Goal: Task Accomplishment & Management: Manage account settings

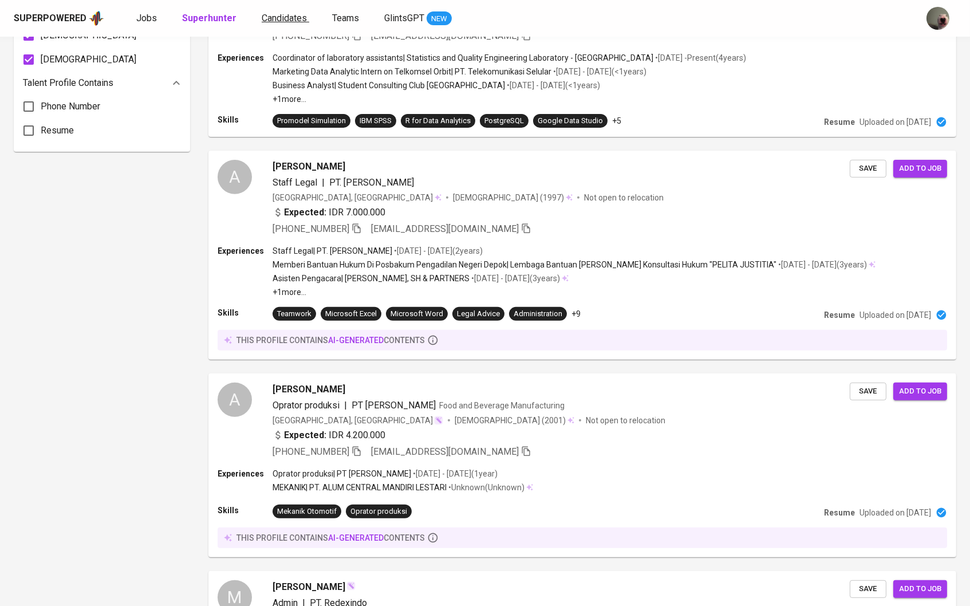
scroll to position [843, 0]
drag, startPoint x: 132, startPoint y: 14, endPoint x: -92, endPoint y: 70, distance: 230.9
click at [132, 14] on div "Superpowered Jobs Superhunter Candidates Teams GlintsGPT NEW" at bounding box center [467, 18] width 906 height 17
click at [136, 16] on span "Jobs" at bounding box center [146, 18] width 21 height 11
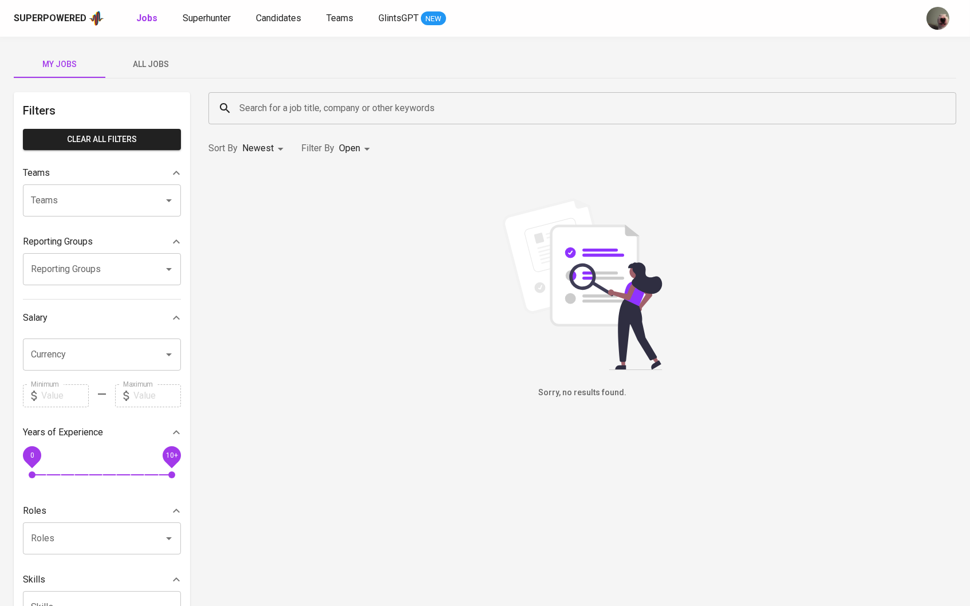
click at [161, 62] on span "All Jobs" at bounding box center [151, 64] width 78 height 14
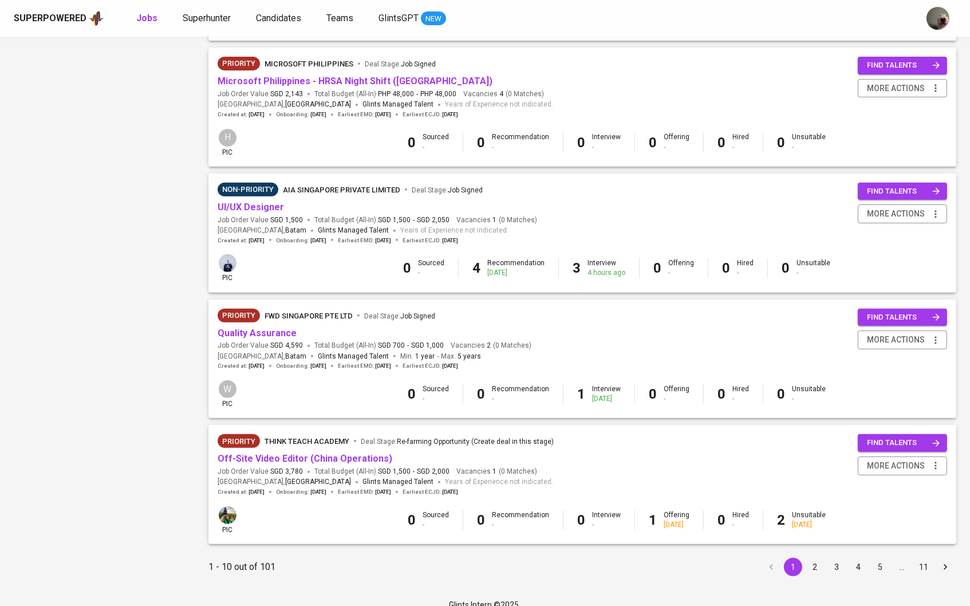
scroll to position [876, 0]
click at [814, 559] on button "2" at bounding box center [815, 568] width 18 height 18
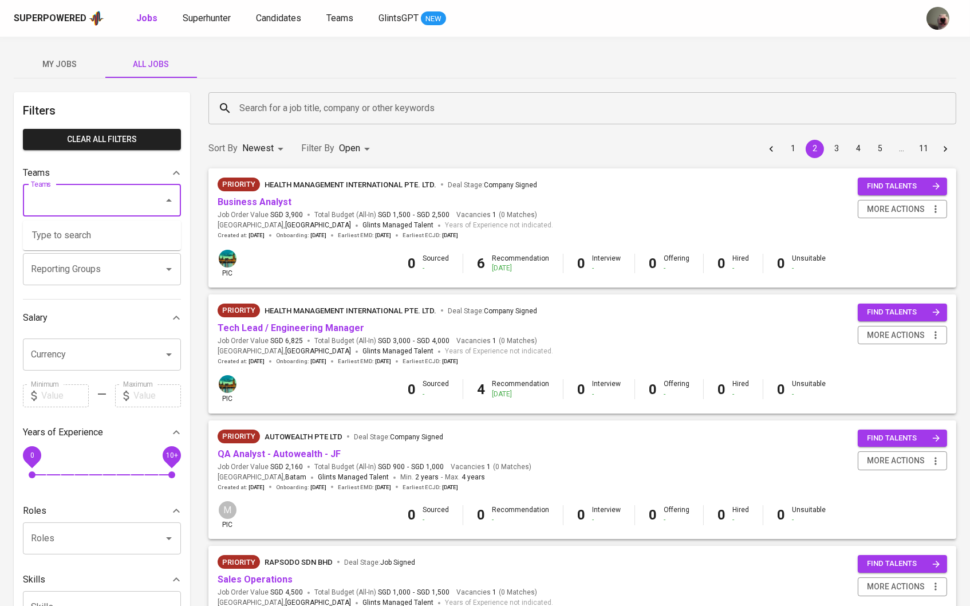
click at [89, 211] on input "Teams" at bounding box center [86, 201] width 116 height 22
click at [110, 194] on input "Teams" at bounding box center [86, 201] width 116 height 22
click at [75, 239] on li "Pod [PERSON_NAME]" at bounding box center [102, 235] width 158 height 21
type input "[PERSON_NAME]"
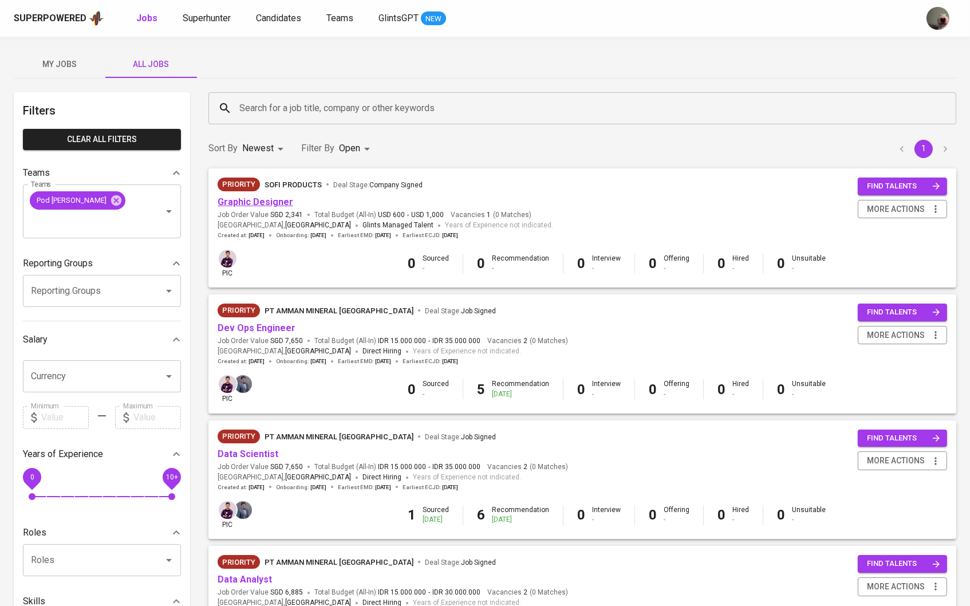
click at [258, 201] on link "Graphic Designer" at bounding box center [256, 201] width 76 height 11
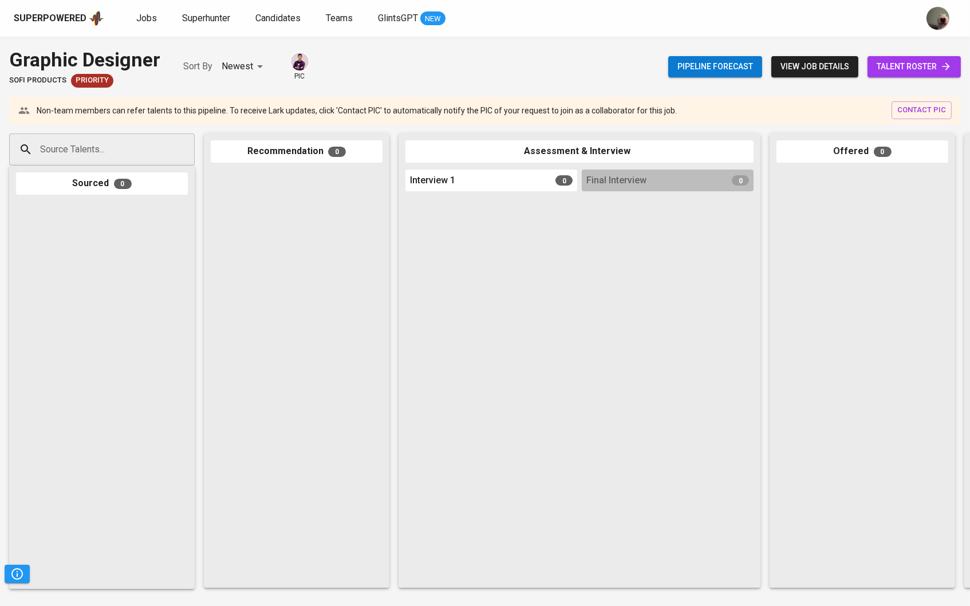
click at [900, 70] on span "talent roster" at bounding box center [914, 67] width 75 height 14
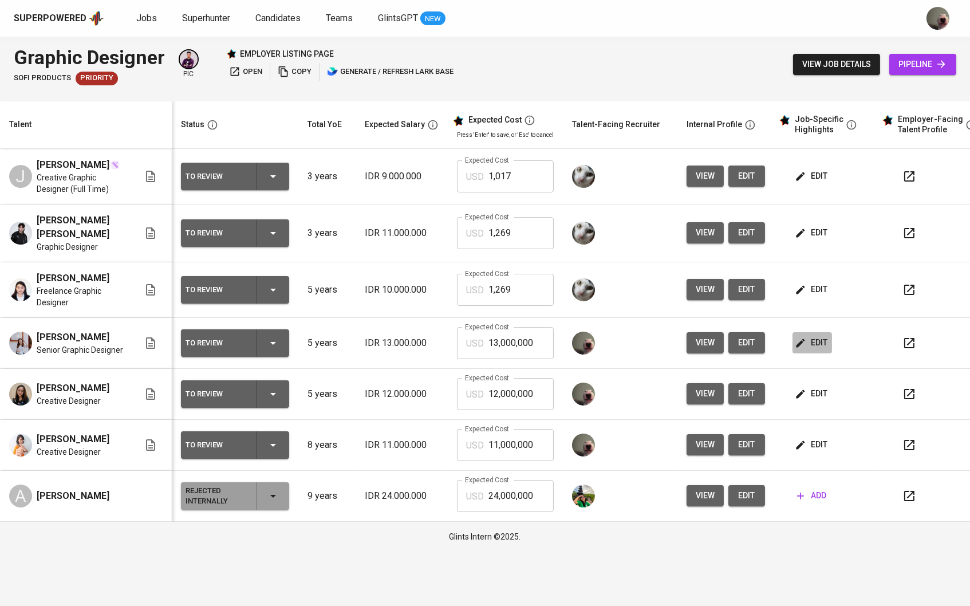
click at [819, 336] on span "edit" at bounding box center [812, 343] width 30 height 14
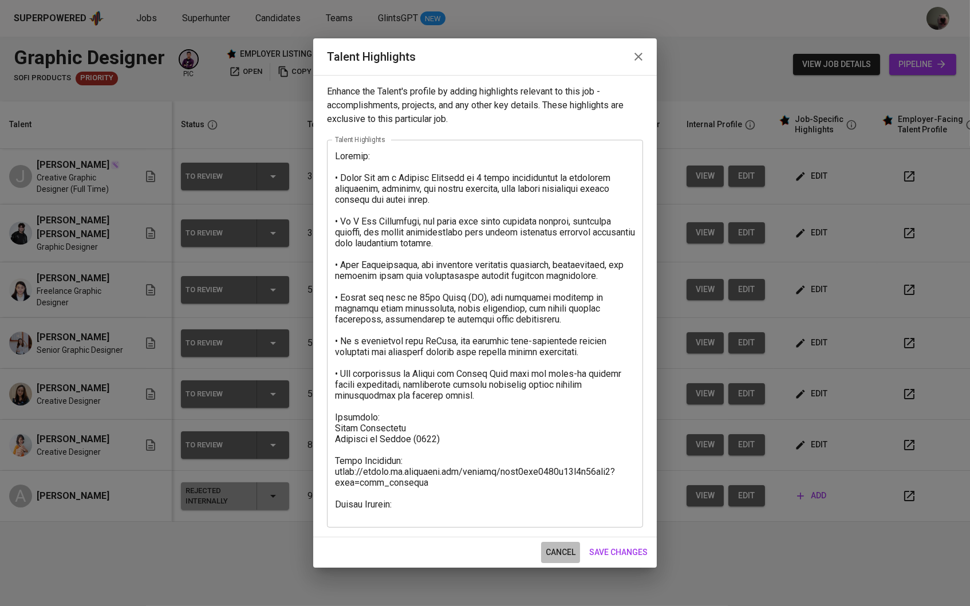
click at [556, 545] on span "cancel" at bounding box center [561, 552] width 30 height 14
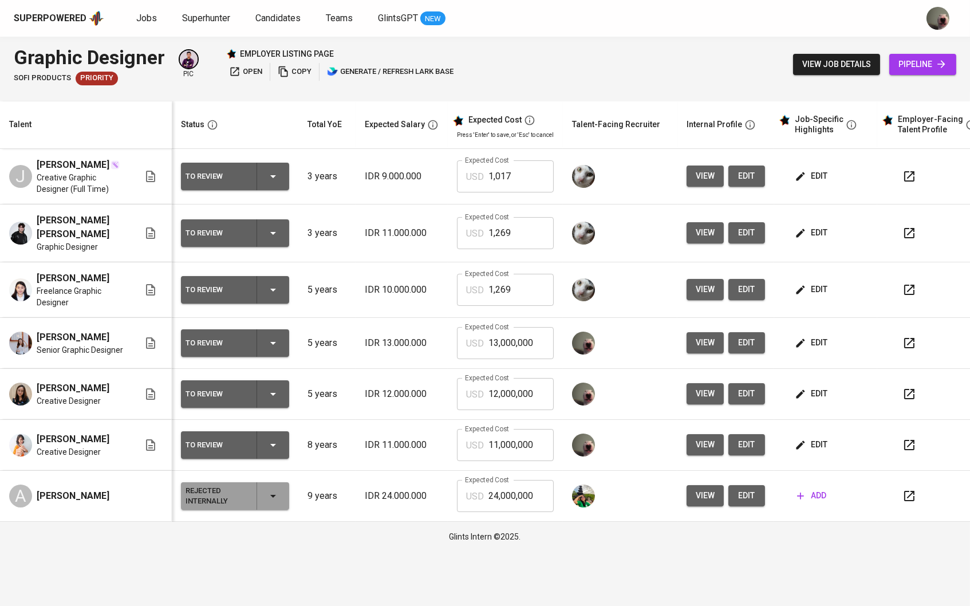
click at [804, 231] on icon "button" at bounding box center [801, 233] width 9 height 9
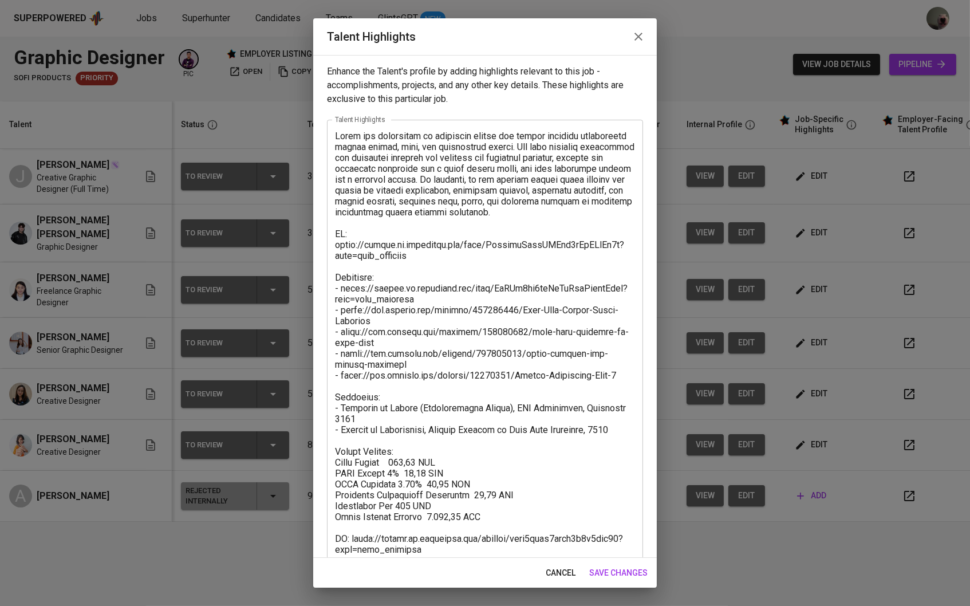
click at [546, 572] on span "cancel" at bounding box center [561, 573] width 30 height 14
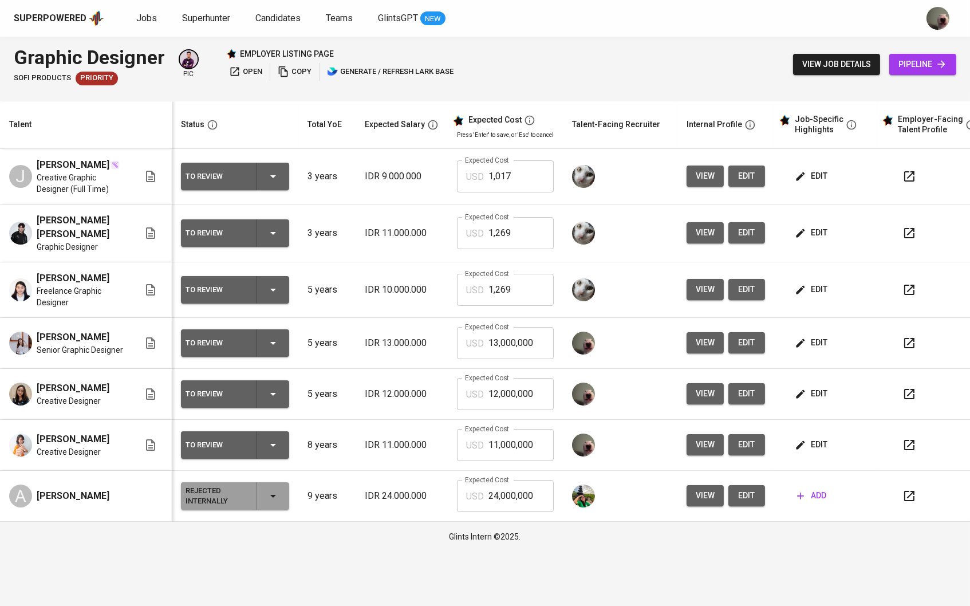
click at [815, 375] on td "edit" at bounding box center [825, 394] width 103 height 51
click at [815, 387] on span "edit" at bounding box center [812, 394] width 30 height 14
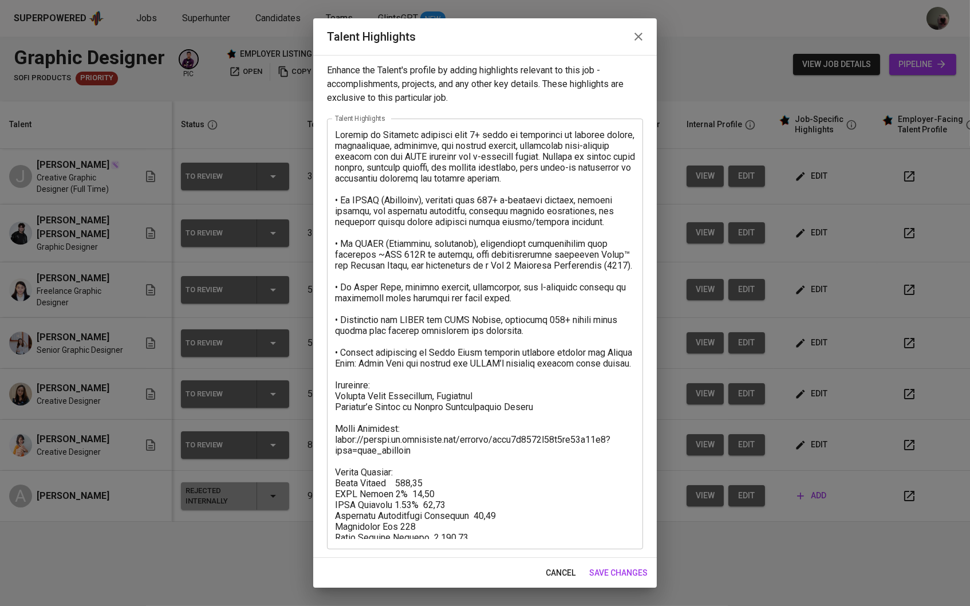
scroll to position [1, 0]
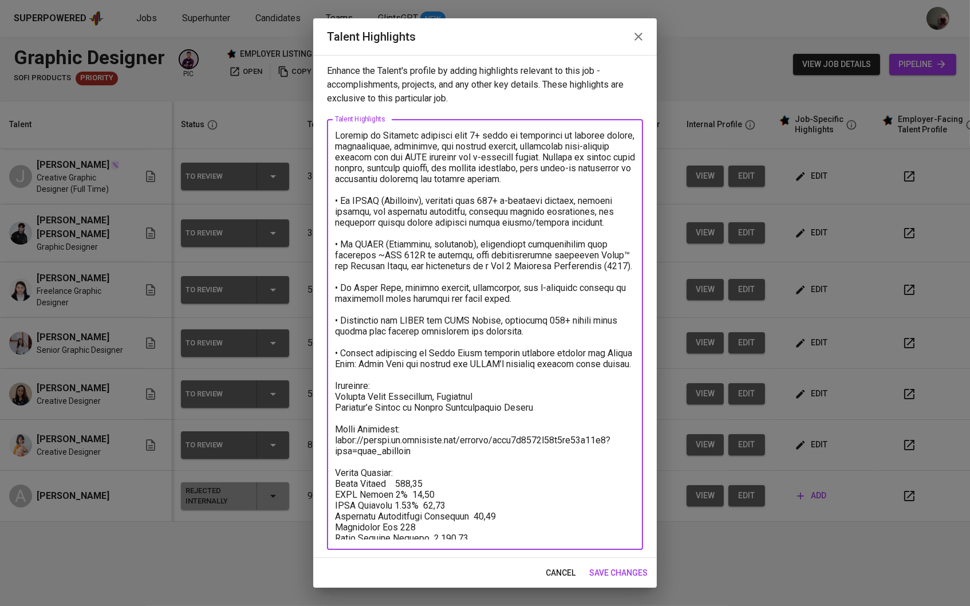
drag, startPoint x: 467, startPoint y: 532, endPoint x: 327, endPoint y: 478, distance: 150.3
click at [327, 478] on div "x Talent Highlights" at bounding box center [485, 334] width 316 height 431
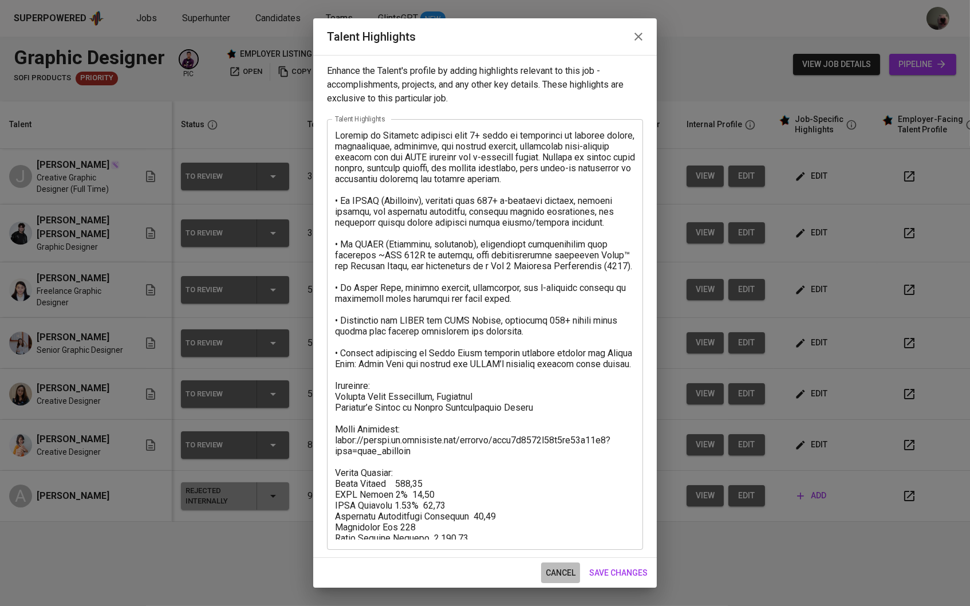
click at [575, 573] on span "cancel" at bounding box center [561, 573] width 30 height 14
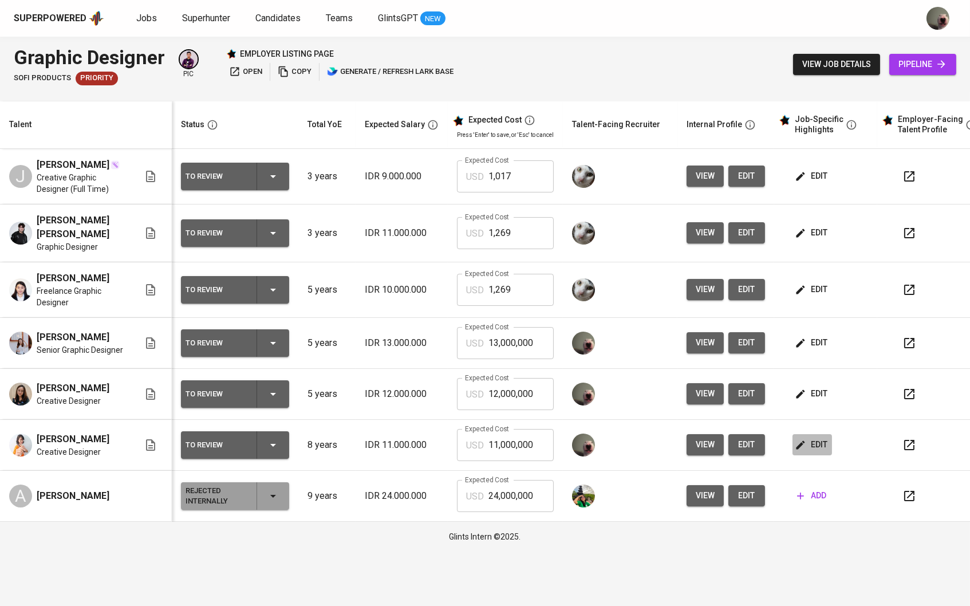
click at [804, 434] on button "edit" at bounding box center [813, 444] width 40 height 21
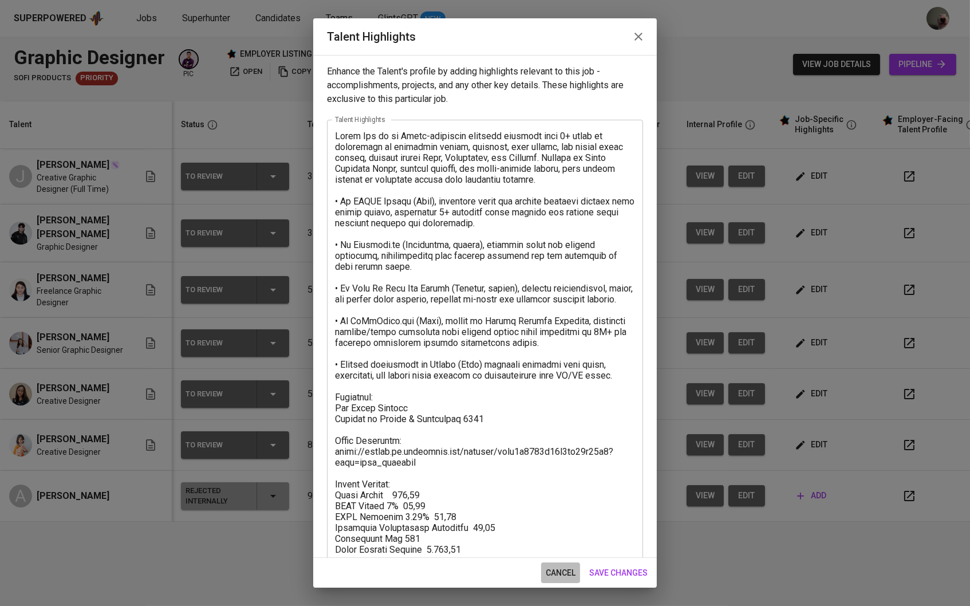
click at [554, 565] on button "cancel" at bounding box center [560, 573] width 39 height 21
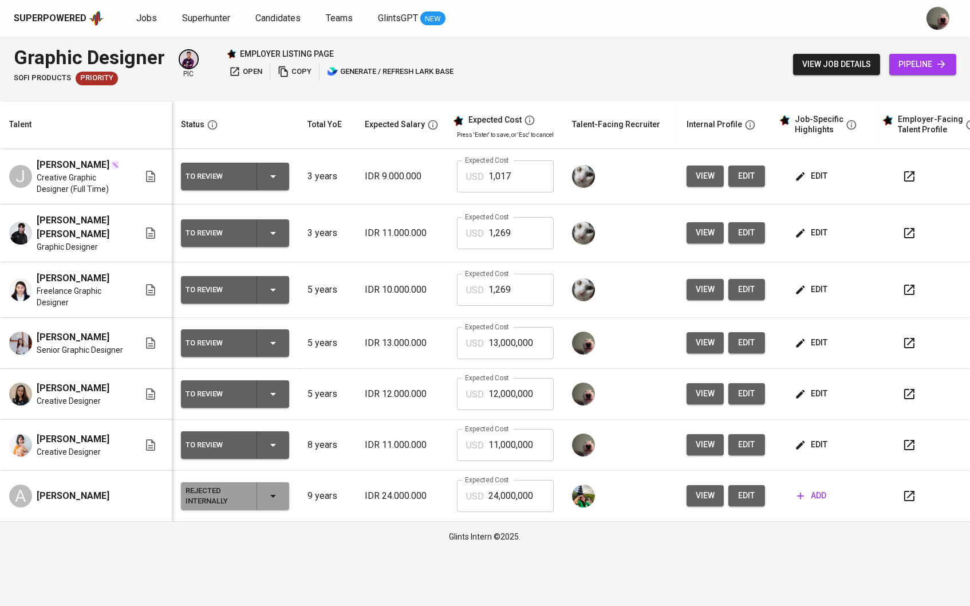
click at [821, 336] on span "edit" at bounding box center [812, 343] width 30 height 14
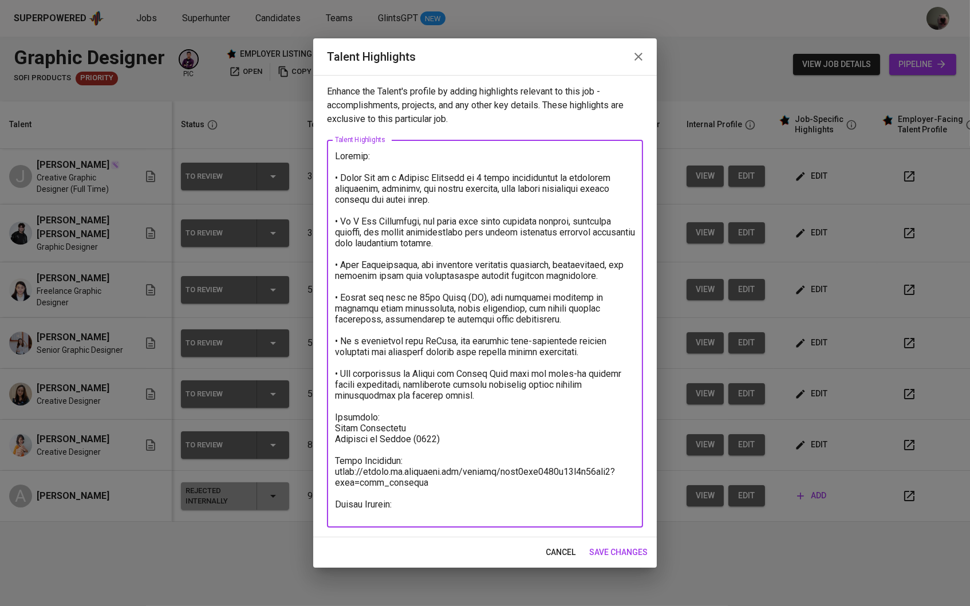
click at [432, 513] on textarea at bounding box center [485, 334] width 300 height 367
paste textarea "Basic Salary 816,80 BPJS Health 5% 37,11 BPJS Manpower 6.24% 47,05 Religious Fe…"
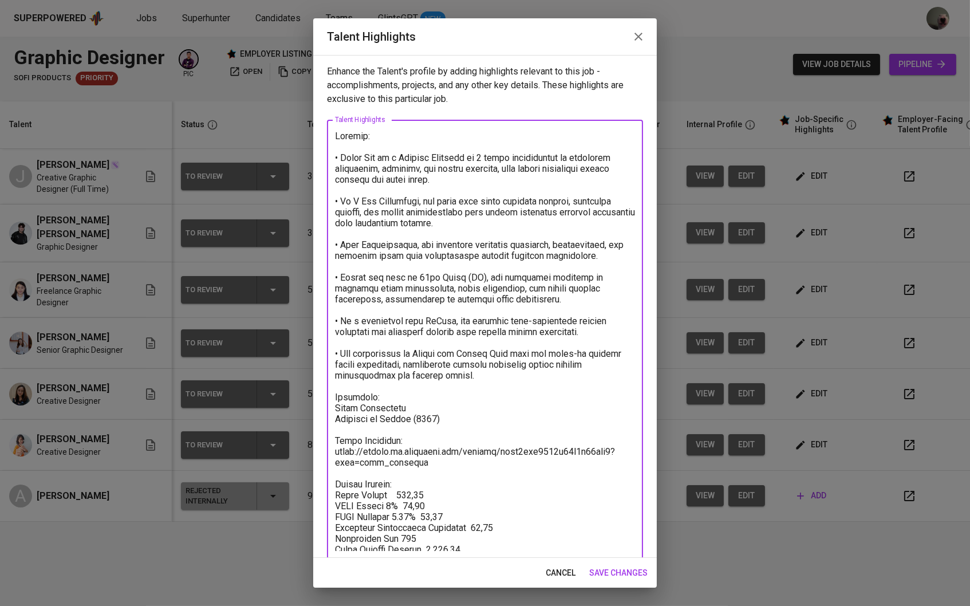
drag, startPoint x: 430, startPoint y: 487, endPoint x: 395, endPoint y: 487, distance: 34.9
click at [395, 487] on textarea at bounding box center [485, 341] width 300 height 420
paste textarea "891,0"
drag, startPoint x: 459, startPoint y: 510, endPoint x: 434, endPoint y: 510, distance: 25.2
click at [434, 510] on textarea at bounding box center [485, 341] width 300 height 420
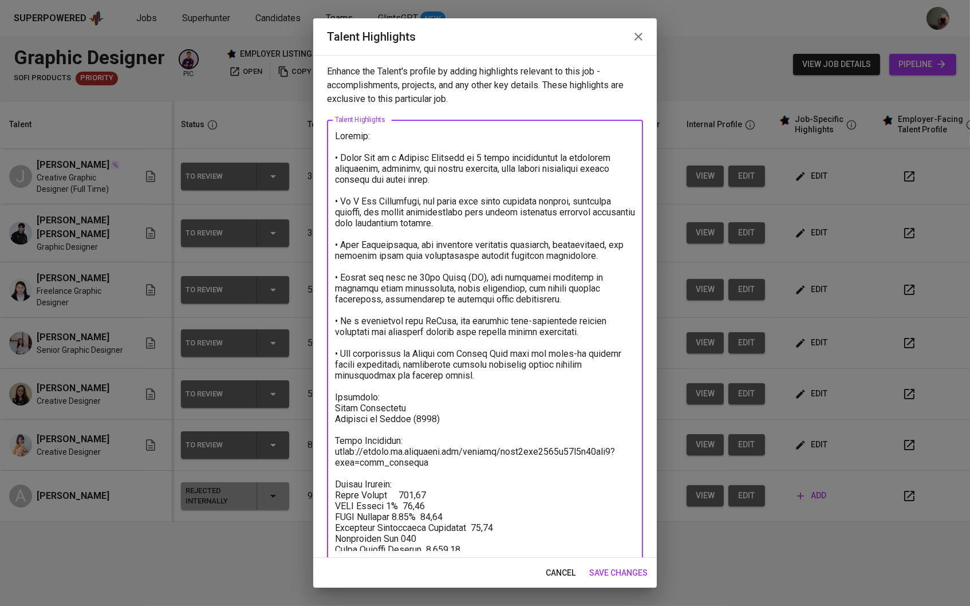
paste textarea "50,20"
drag, startPoint x: 493, startPoint y: 522, endPoint x: 465, endPoint y: 524, distance: 28.1
click at [465, 524] on textarea at bounding box center [485, 341] width 300 height 420
paste textarea "74,25"
drag, startPoint x: 465, startPoint y: 544, endPoint x: 424, endPoint y: 544, distance: 40.1
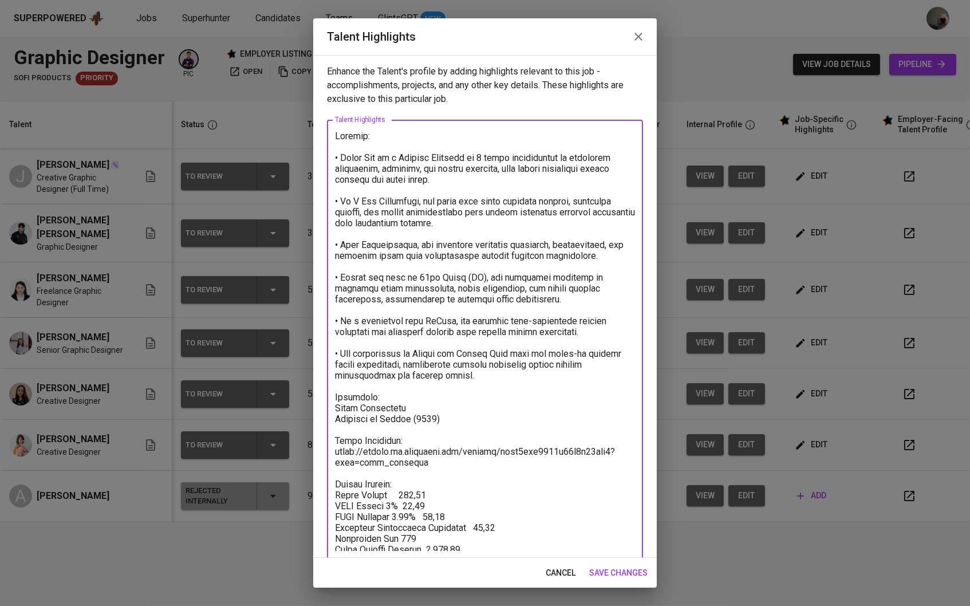
click at [424, 544] on textarea at bounding box center [485, 341] width 300 height 420
paste textarea "352,57"
type textarea "Loremip: • Dolor Sit am c Adipisc Elitsedd ei 8 tempo incididuntut la etdolorem…"
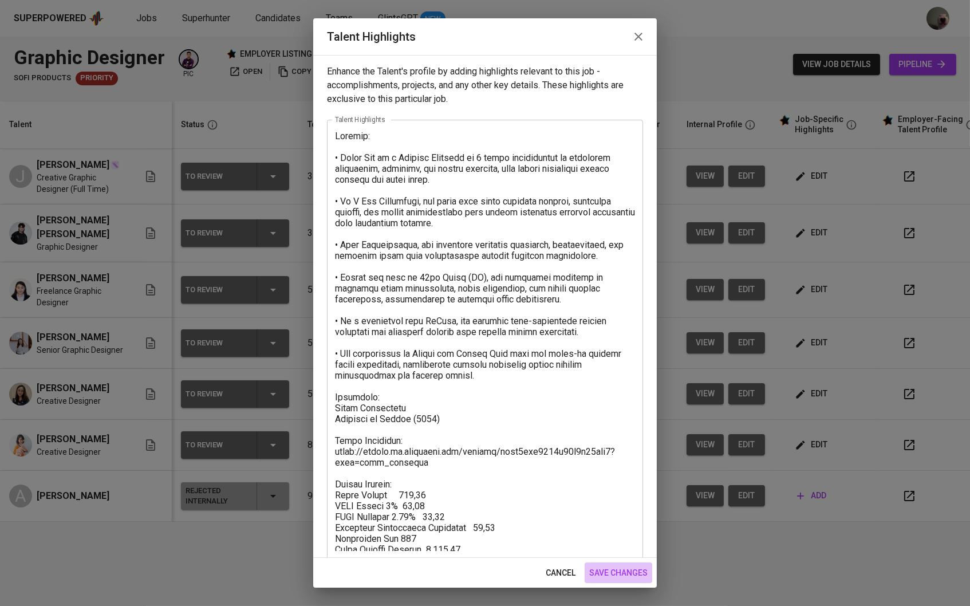
click at [617, 572] on span "save changes" at bounding box center [618, 573] width 58 height 14
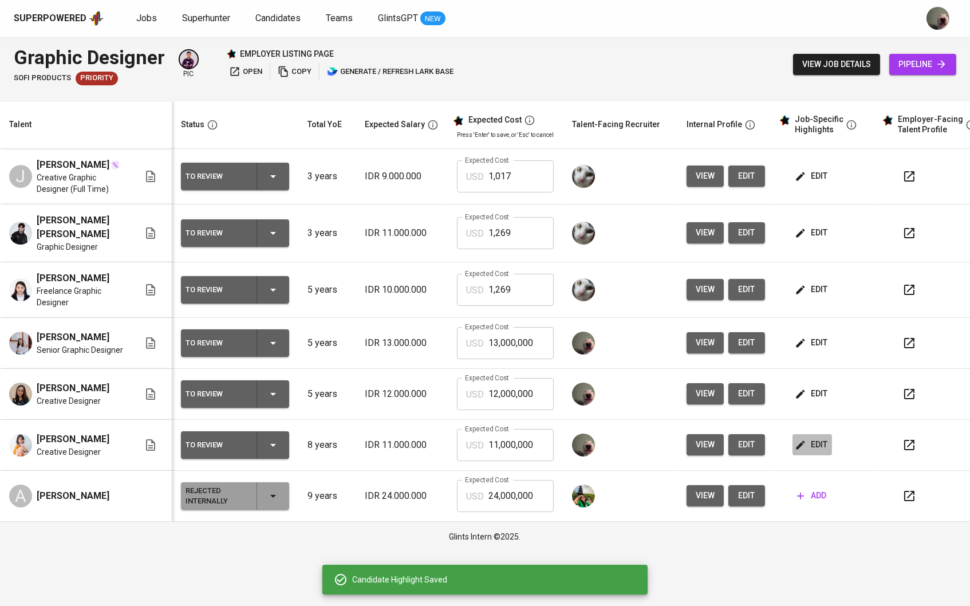
click at [814, 438] on span "edit" at bounding box center [812, 445] width 30 height 14
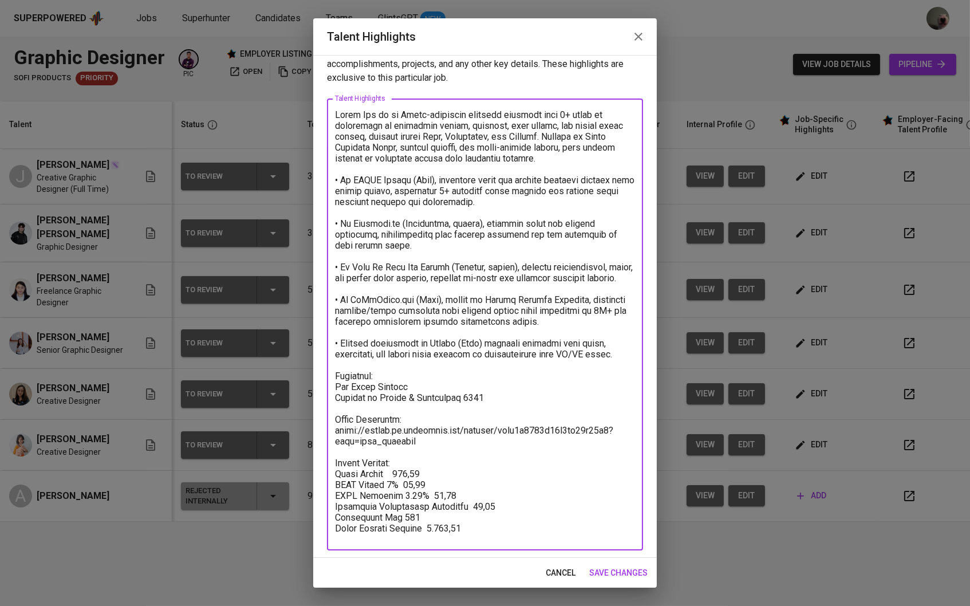
drag, startPoint x: 465, startPoint y: 537, endPoint x: 427, endPoint y: 537, distance: 38.4
click at [427, 537] on textarea at bounding box center [485, 324] width 300 height 431
click at [608, 566] on button "save changes" at bounding box center [619, 573] width 68 height 21
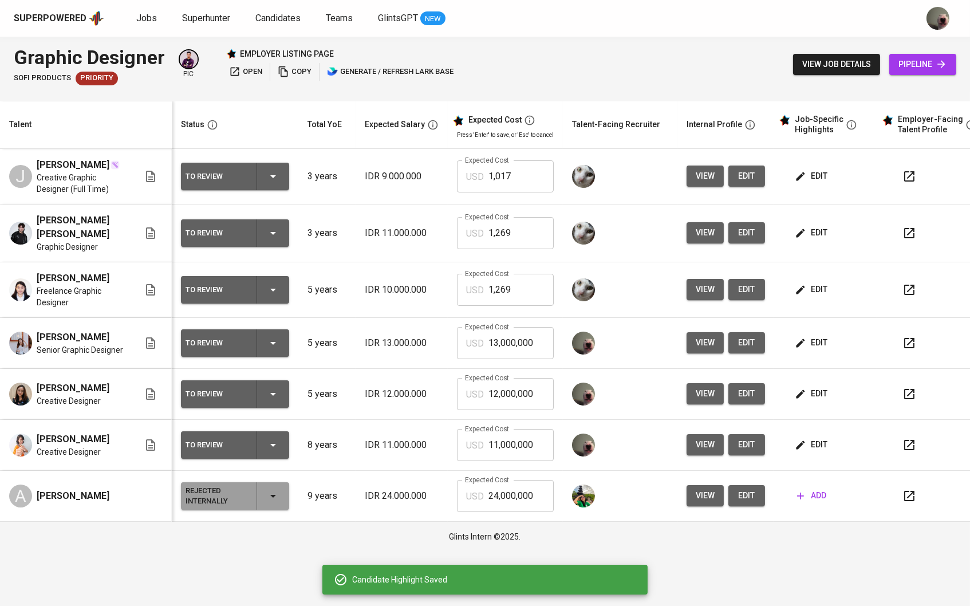
click at [503, 285] on input "1,269" at bounding box center [521, 290] width 65 height 32
click at [503, 328] on input "13,000,000" at bounding box center [521, 343] width 65 height 32
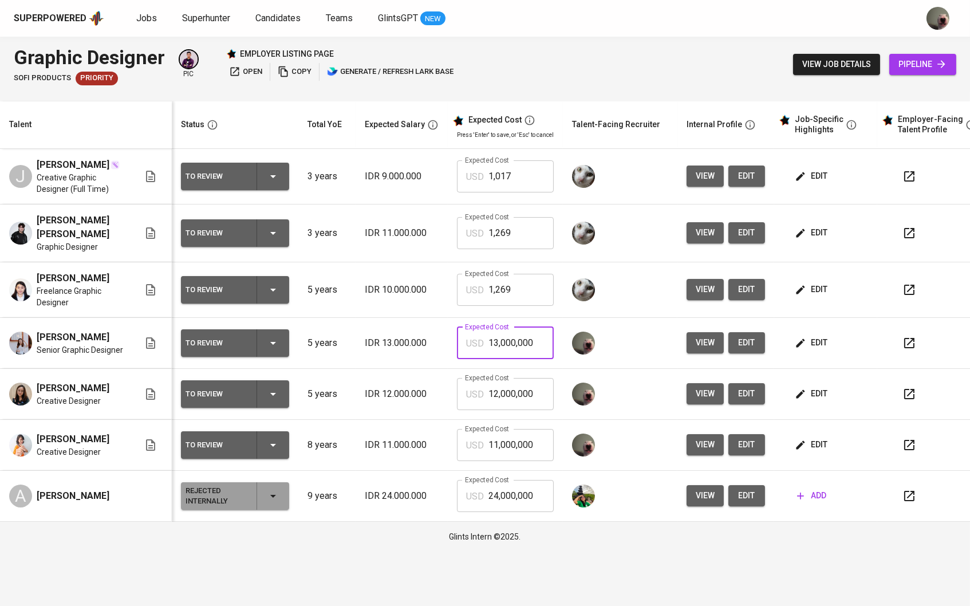
paste input "26,903"
type input "1,269"
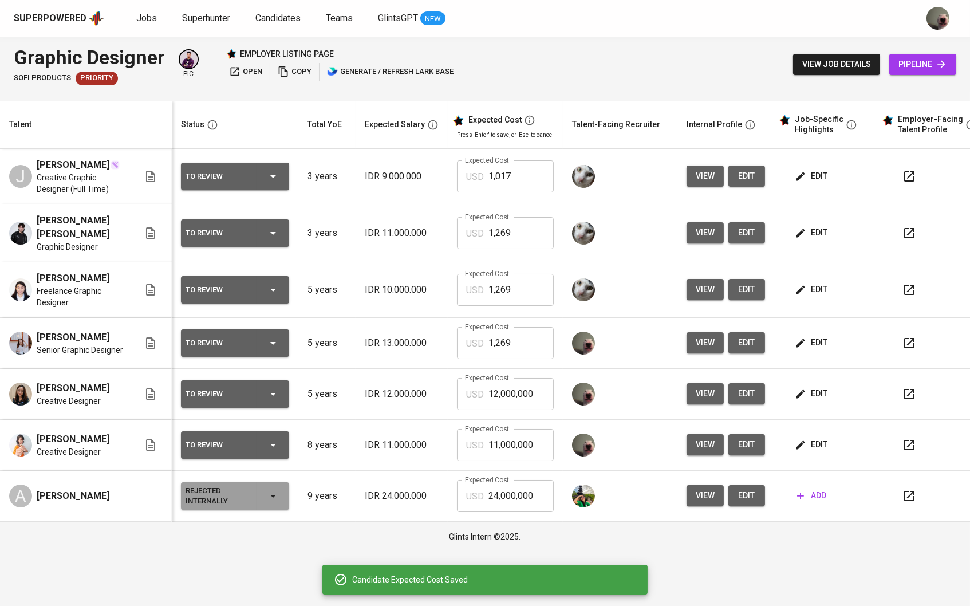
click at [512, 388] on input "12,000,000" at bounding box center [521, 394] width 65 height 32
paste input "6,903"
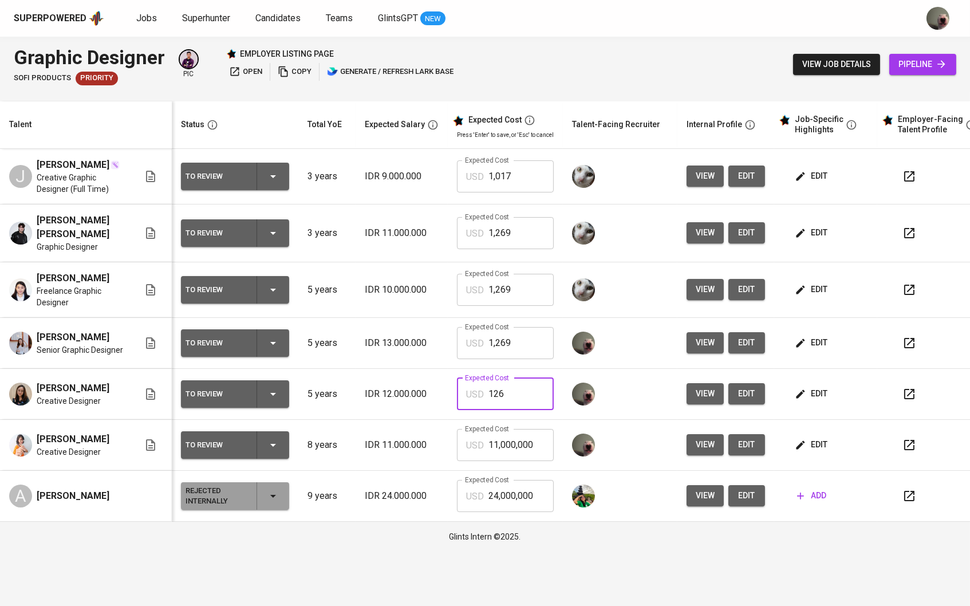
type input "1,269"
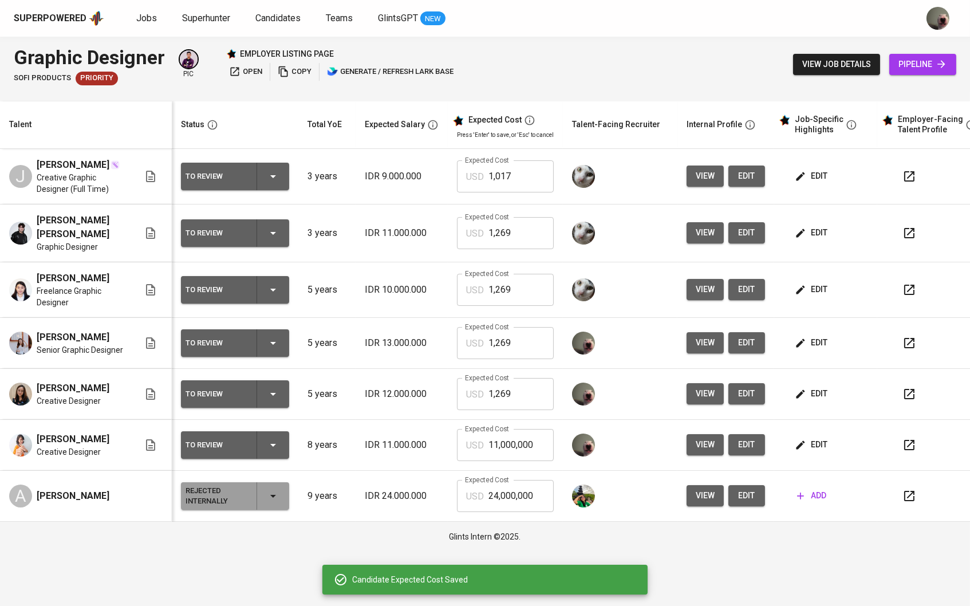
click at [526, 440] on input "11,000,000" at bounding box center [521, 445] width 65 height 32
paste input "26,903"
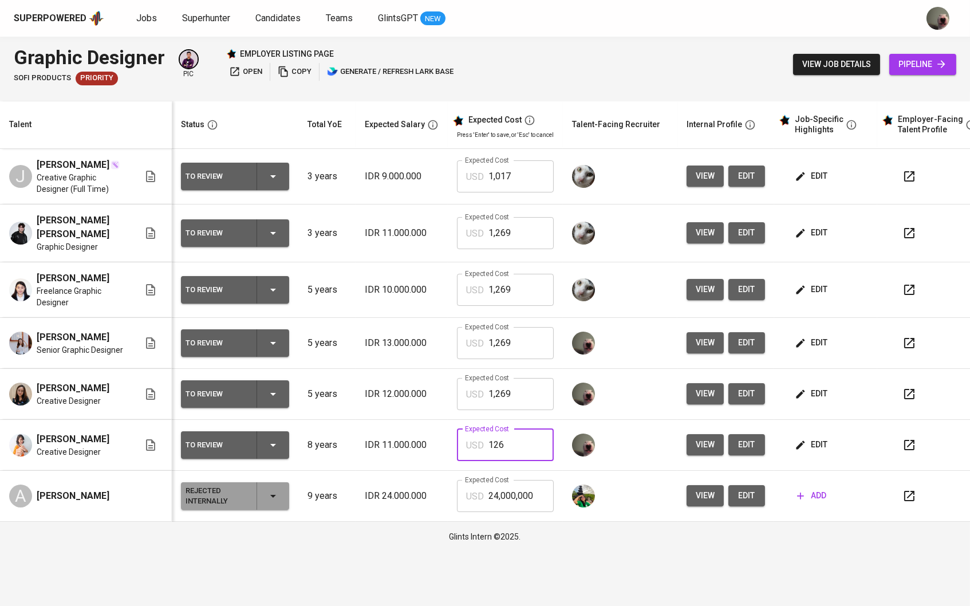
type input "1,269"
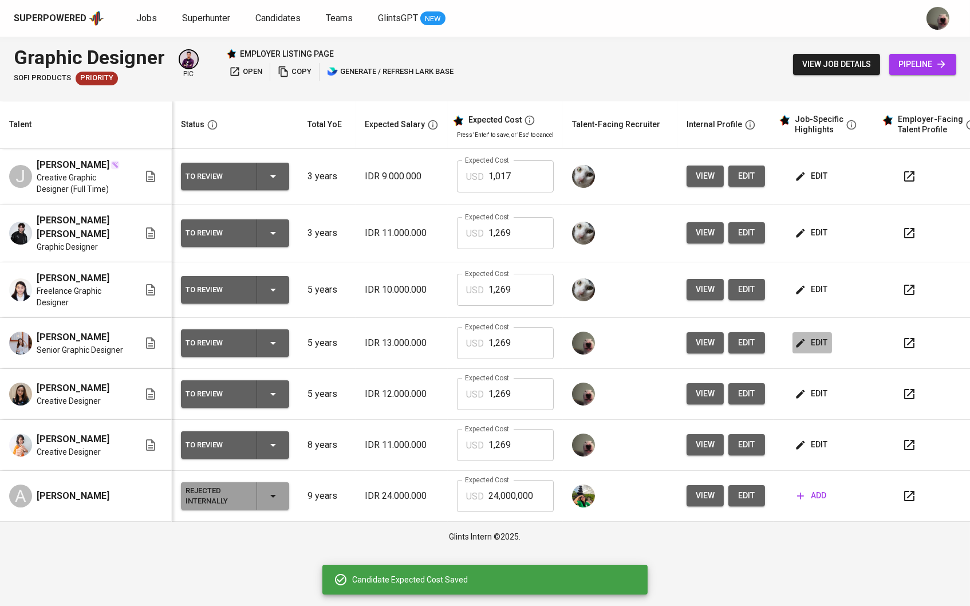
click at [810, 343] on button "edit" at bounding box center [813, 342] width 40 height 21
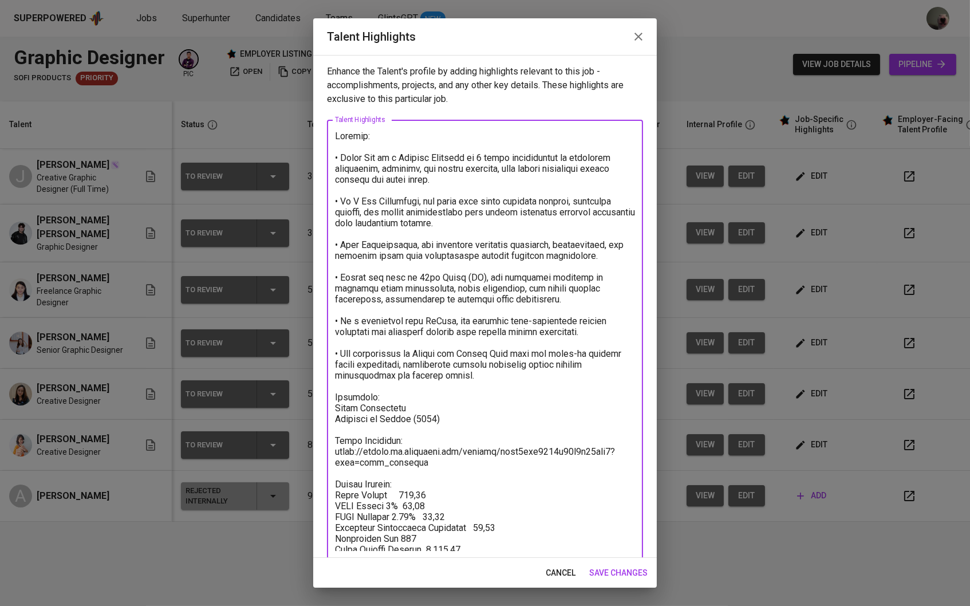
drag, startPoint x: 426, startPoint y: 544, endPoint x: 448, endPoint y: 544, distance: 22.3
click at [448, 544] on textarea at bounding box center [485, 341] width 300 height 420
click at [617, 571] on span "save changes" at bounding box center [618, 573] width 58 height 14
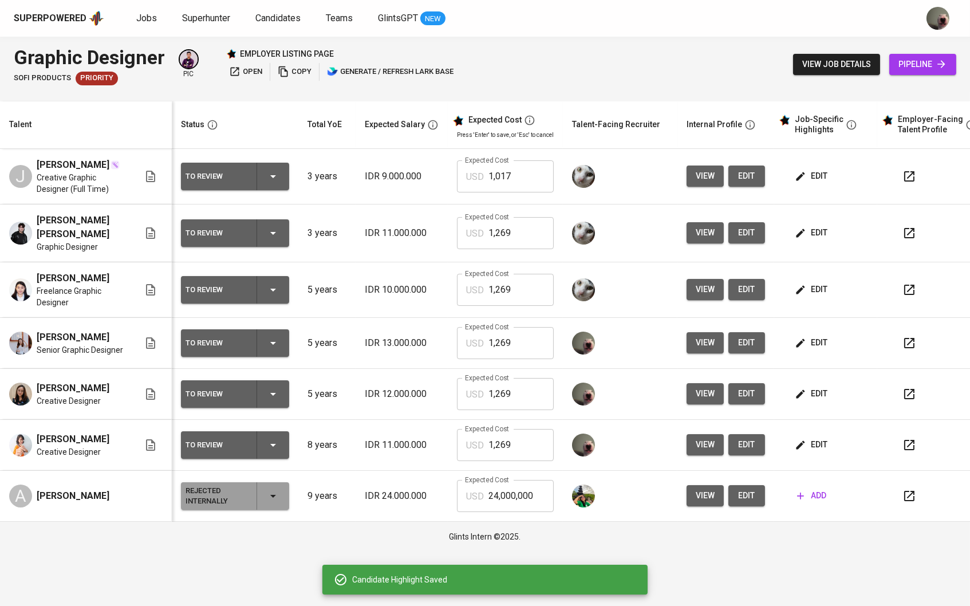
click at [515, 292] on input "1,269" at bounding box center [521, 290] width 65 height 32
click at [498, 336] on input "1,269" at bounding box center [521, 343] width 65 height 32
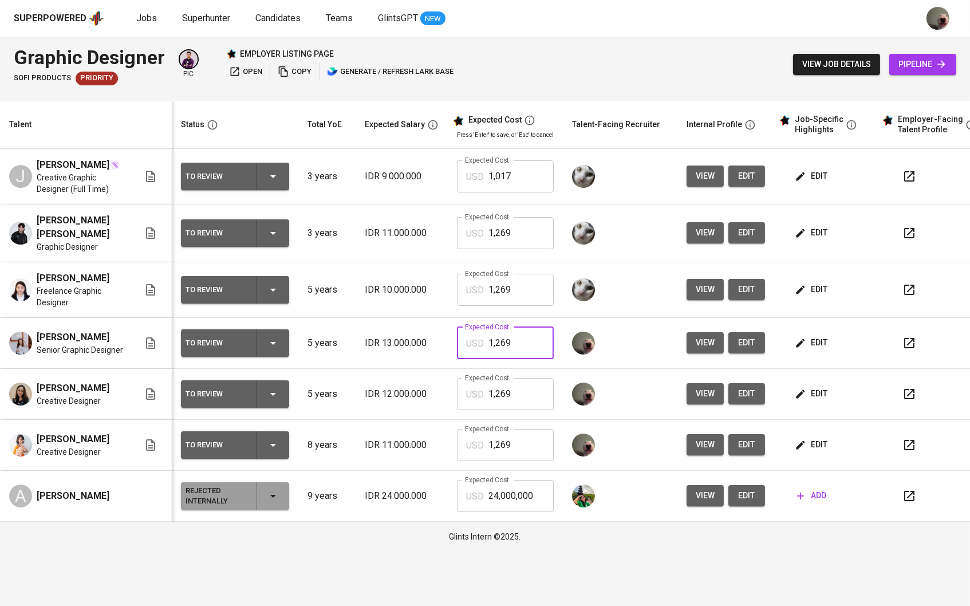
paste input "352"
type input "1,352"
click at [814, 181] on span "edit" at bounding box center [812, 176] width 30 height 14
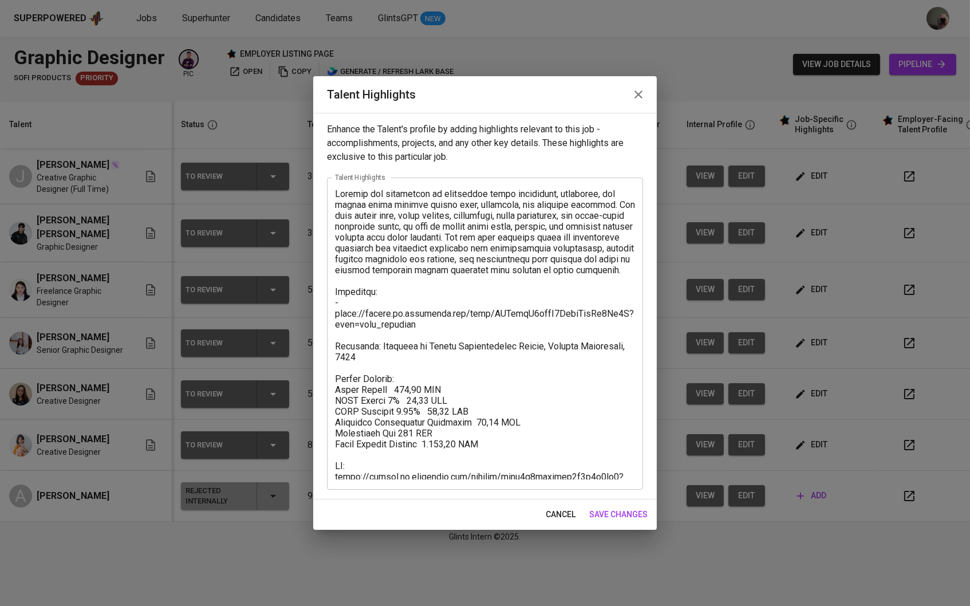
click at [544, 509] on button "cancel" at bounding box center [560, 514] width 39 height 21
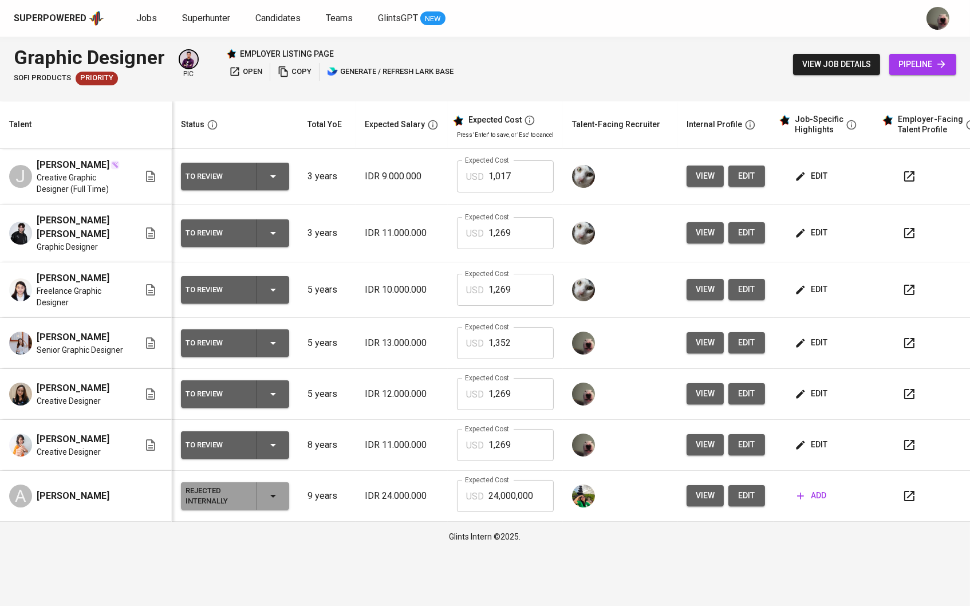
click at [826, 232] on span "edit" at bounding box center [812, 233] width 30 height 14
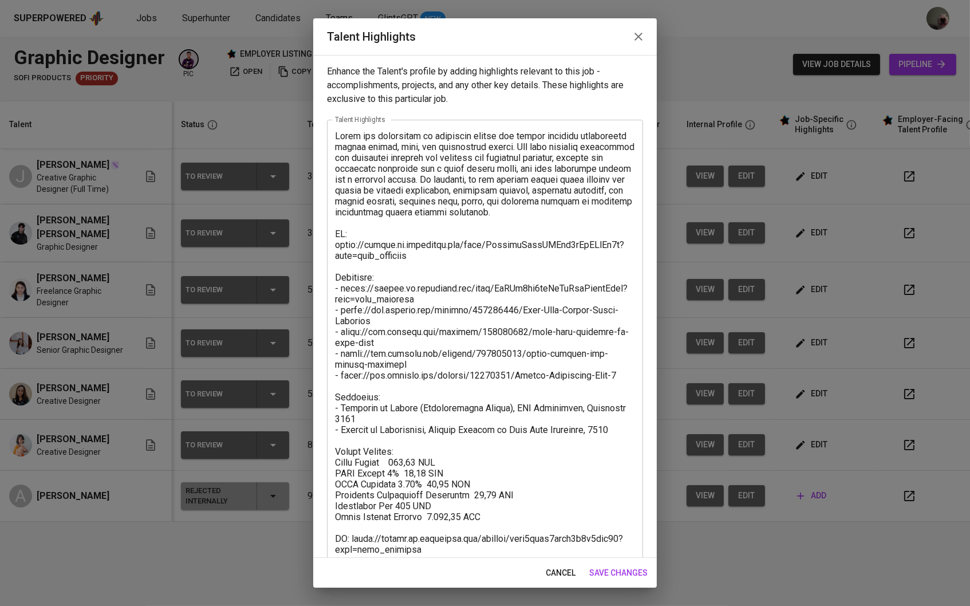
click at [567, 569] on span "cancel" at bounding box center [561, 573] width 30 height 14
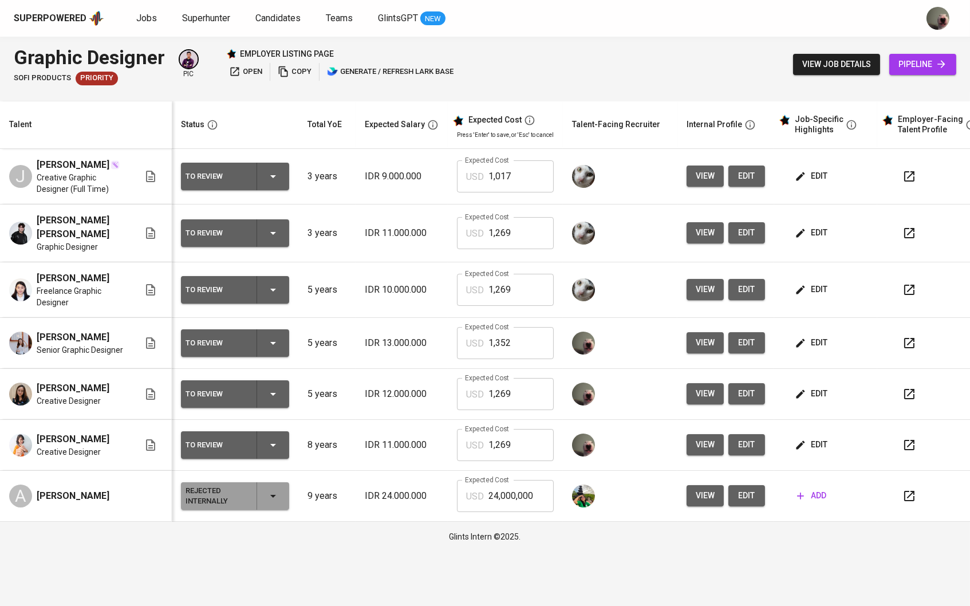
click at [814, 345] on button "edit" at bounding box center [813, 342] width 40 height 21
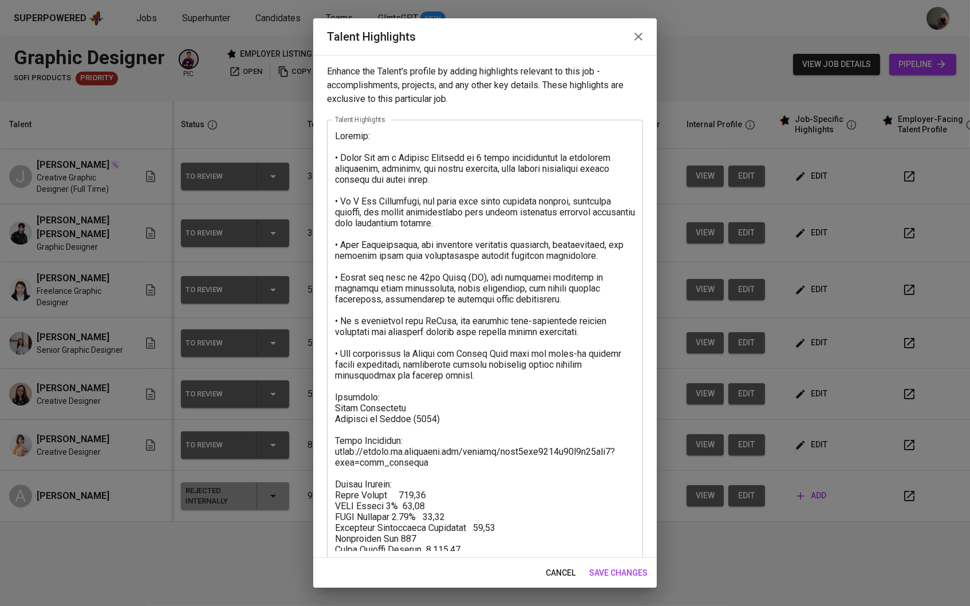
click at [476, 372] on textarea at bounding box center [485, 341] width 300 height 420
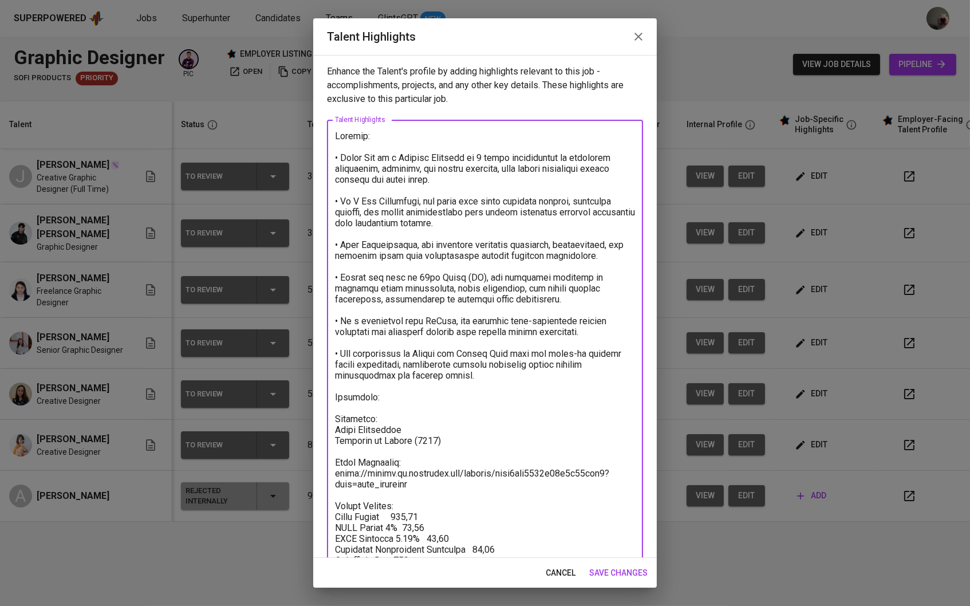
type textarea "Loremip: • Dolor Sit am c Adipisc Elitsedd ei 6 tempo incididuntut la etdolorem…"
click at [613, 575] on span "save changes" at bounding box center [618, 573] width 58 height 14
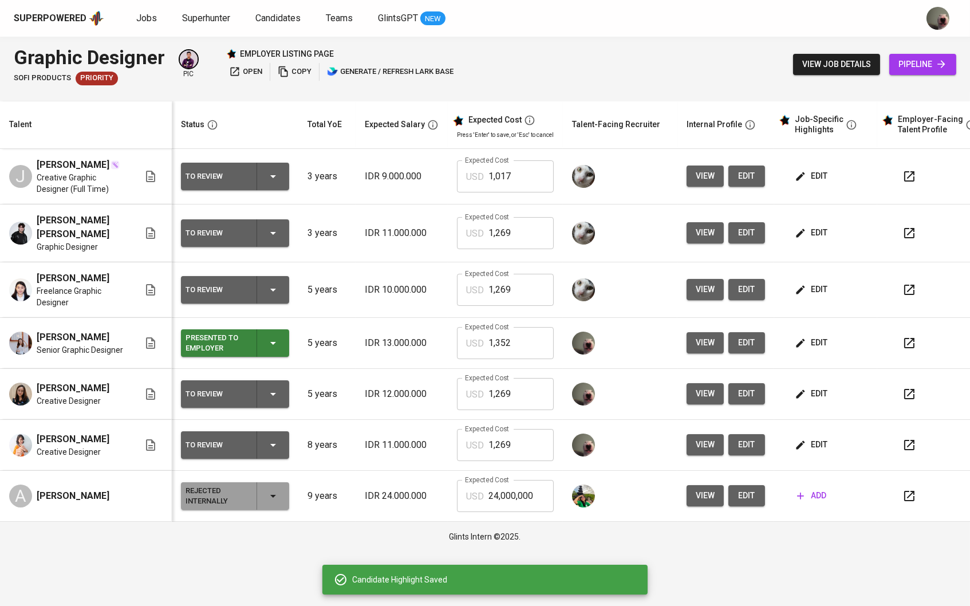
click at [815, 336] on span "edit" at bounding box center [812, 343] width 30 height 14
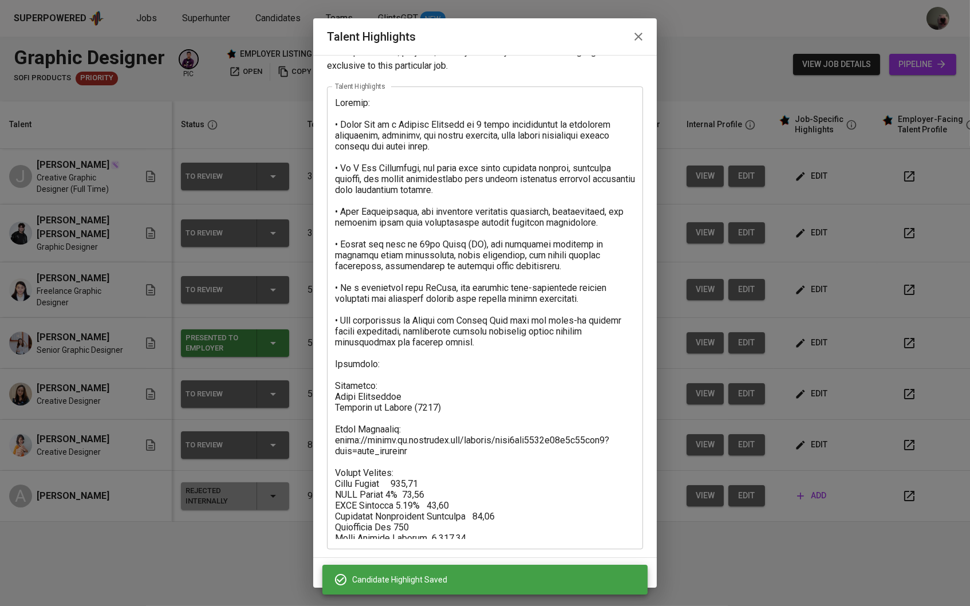
scroll to position [32, 0]
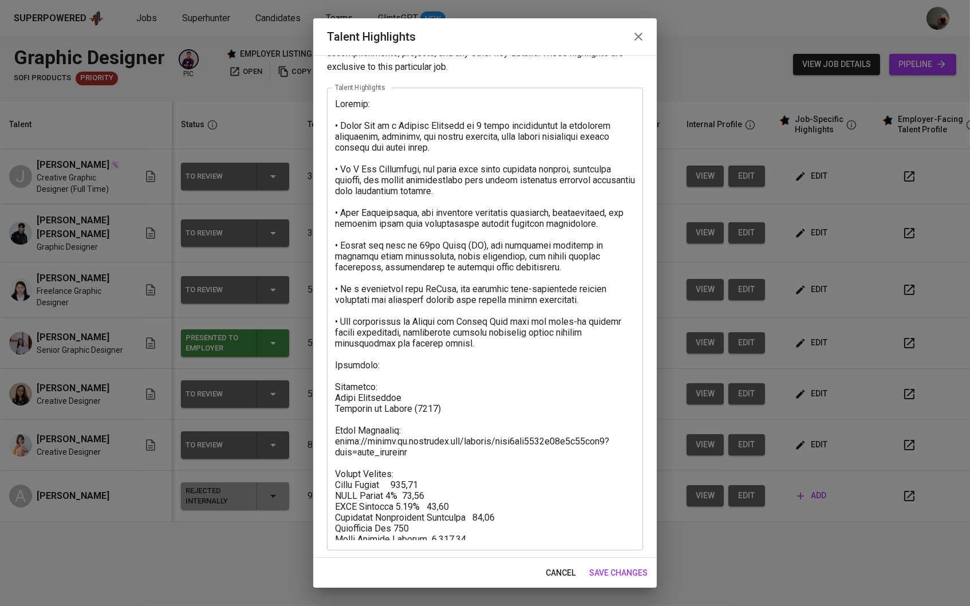
click at [638, 42] on icon "button" at bounding box center [639, 37] width 14 height 14
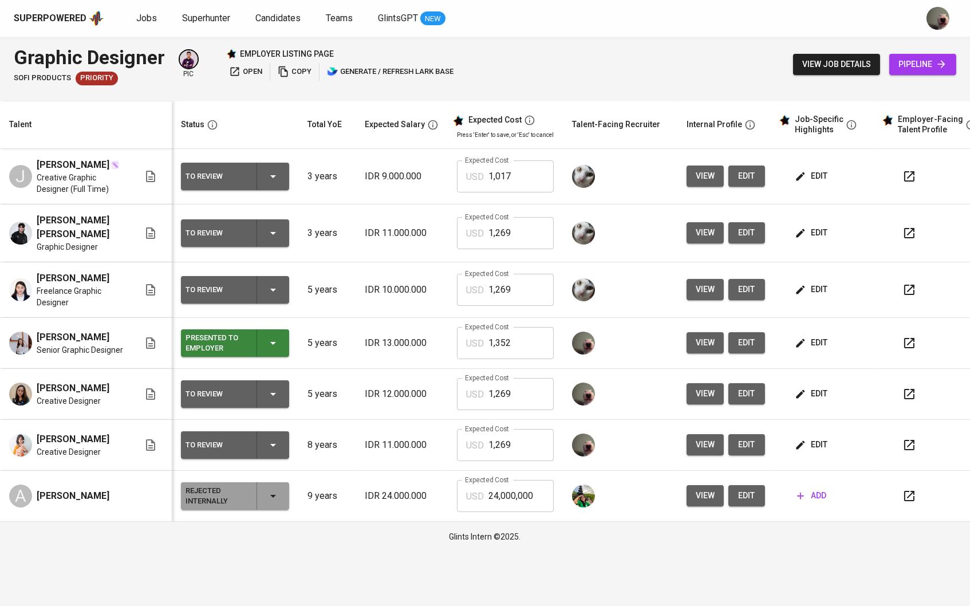
click at [812, 375] on td "edit" at bounding box center [825, 394] width 103 height 51
click at [807, 434] on button "edit" at bounding box center [813, 444] width 40 height 21
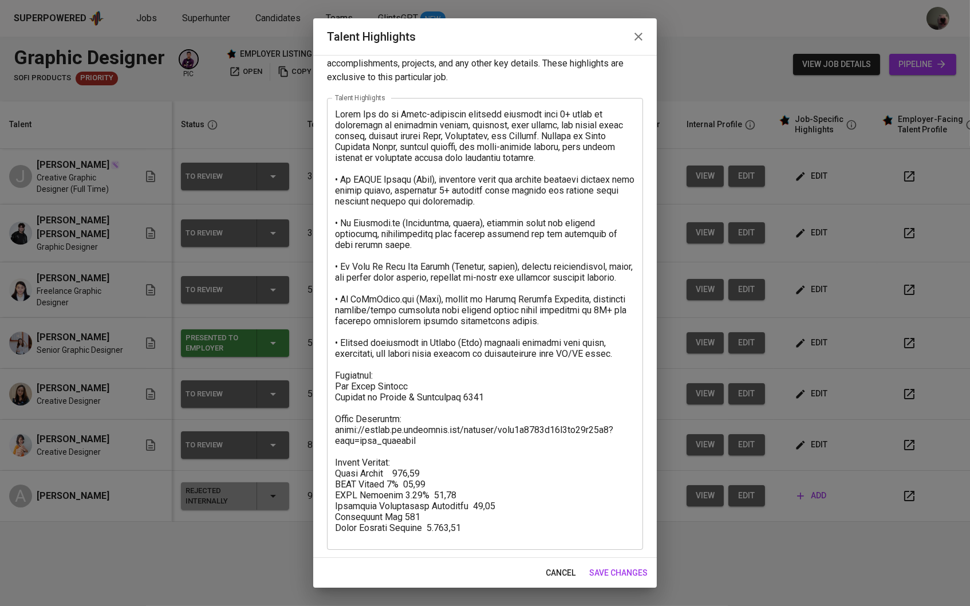
scroll to position [21, 0]
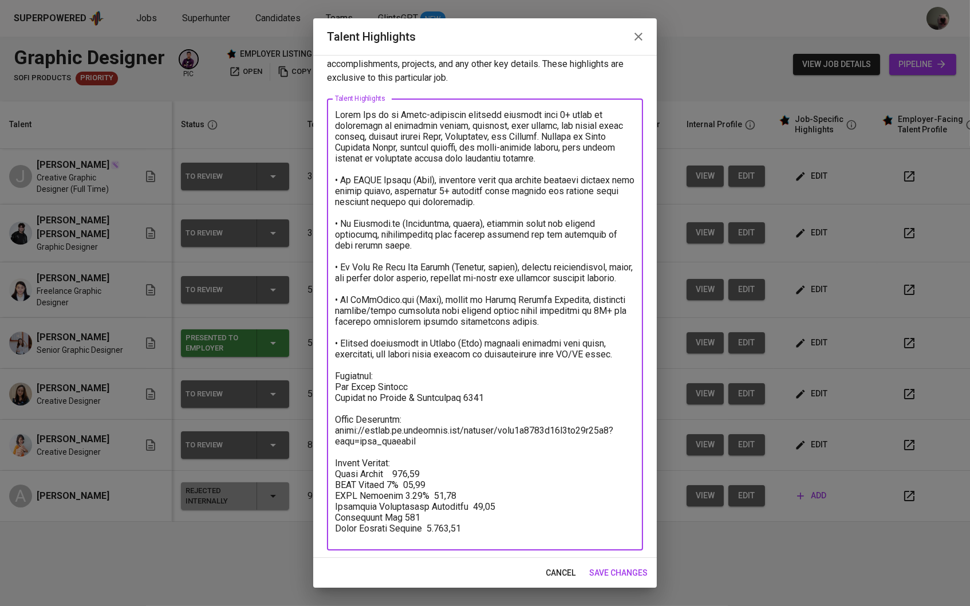
click at [509, 402] on textarea at bounding box center [485, 324] width 300 height 431
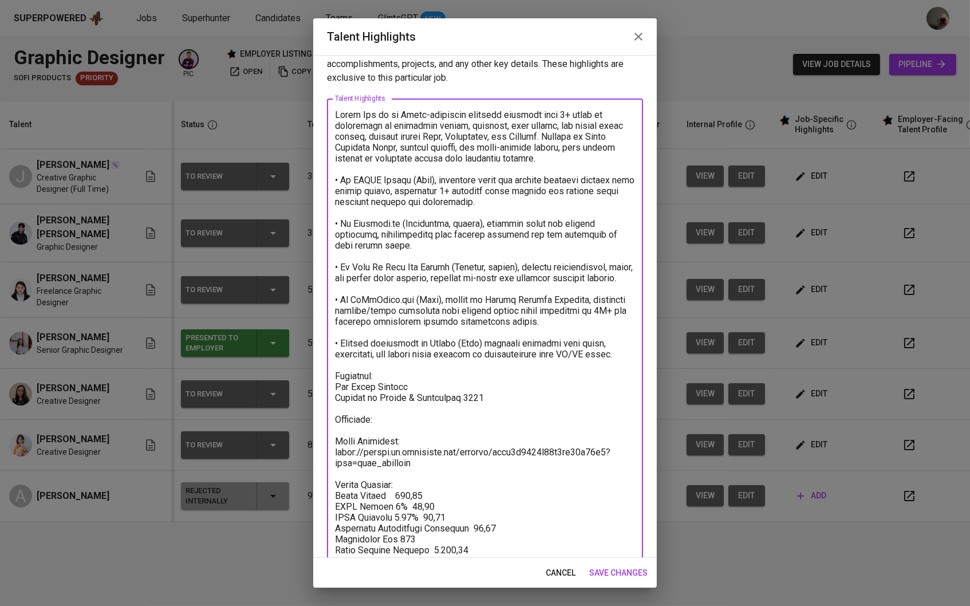
paste textarea "[URL][DOMAIN_NAME]"
type textarea "Lorem Ips do si Ametc-adipiscin elitsedd eiusmodt inci 1+ utlab et doloremagn a…"
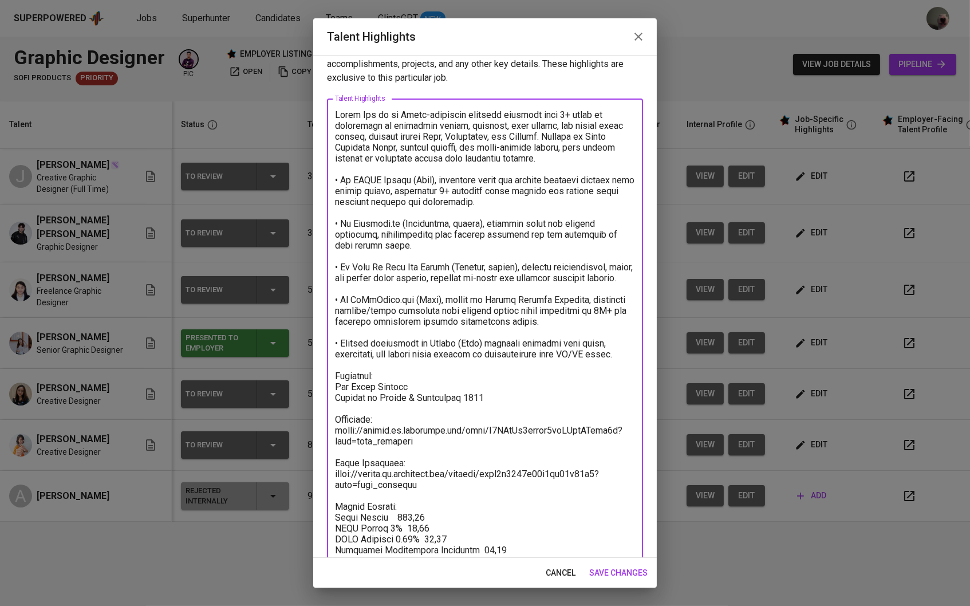
click at [620, 564] on button "save changes" at bounding box center [619, 573] width 68 height 21
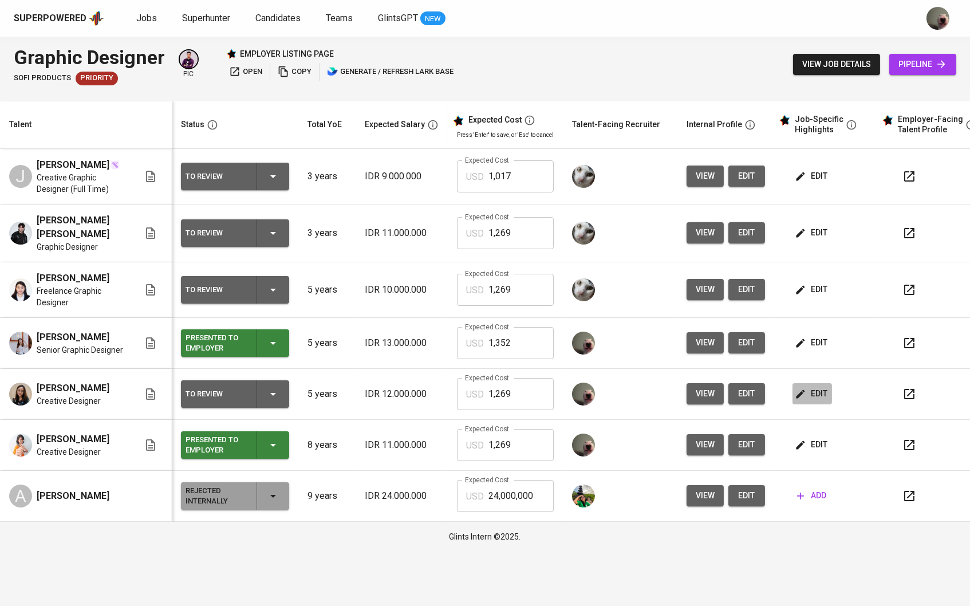
click at [807, 392] on icon "button" at bounding box center [800, 393] width 11 height 11
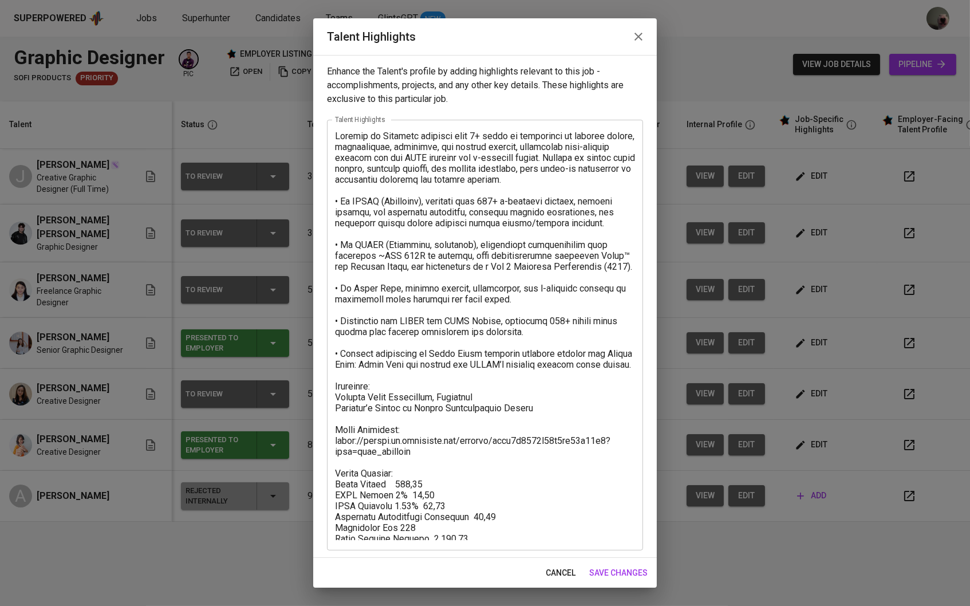
click at [576, 402] on textarea at bounding box center [485, 336] width 300 height 410
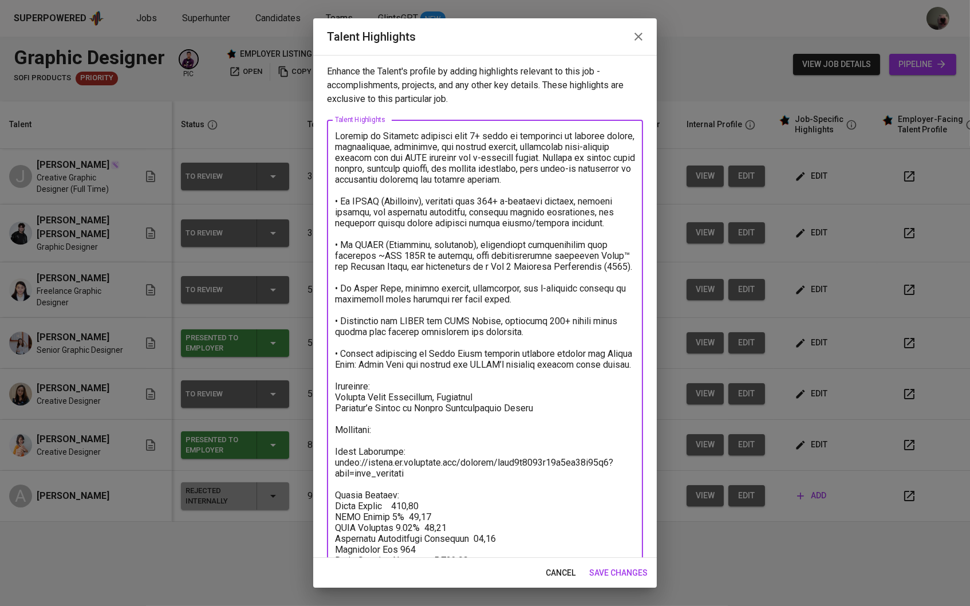
paste textarea "[URL][DOMAIN_NAME]"
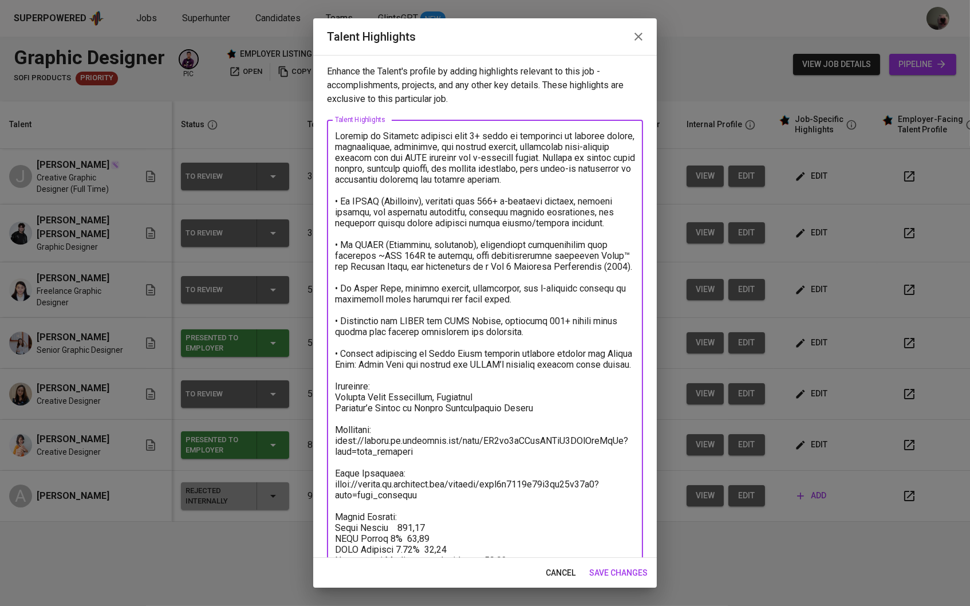
type textarea "Loremip do Sitametc adipisci elit 9+ seddo ei temporinci ut laboree dolore, mag…"
click at [593, 567] on span "save changes" at bounding box center [618, 573] width 58 height 14
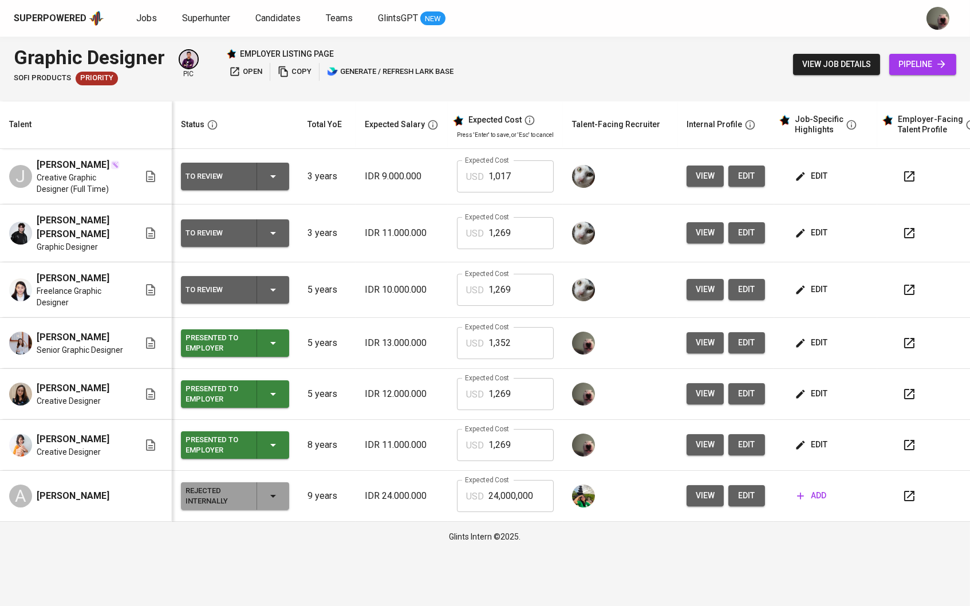
click at [807, 337] on icon "button" at bounding box center [800, 342] width 11 height 11
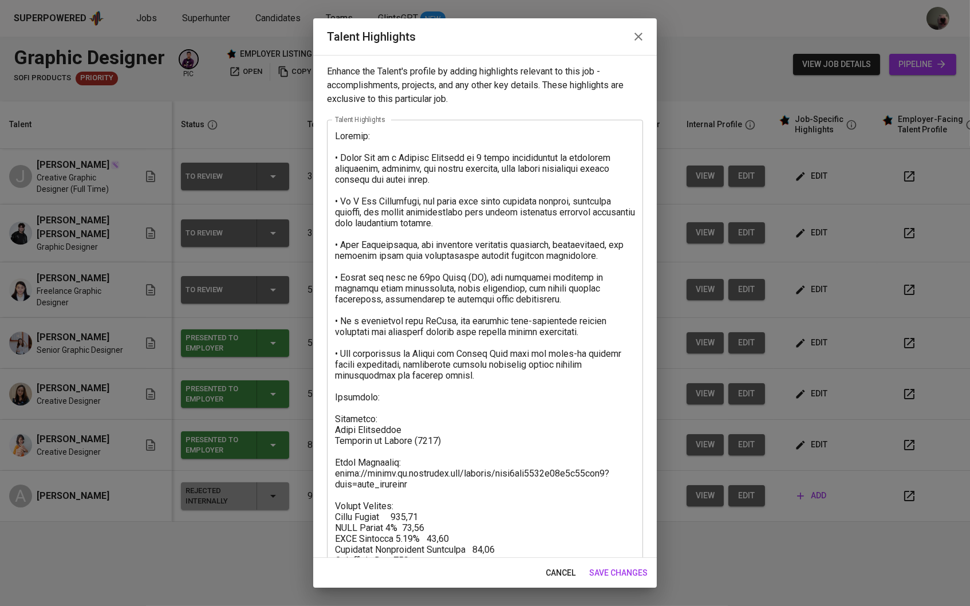
click at [447, 400] on textarea at bounding box center [485, 352] width 300 height 442
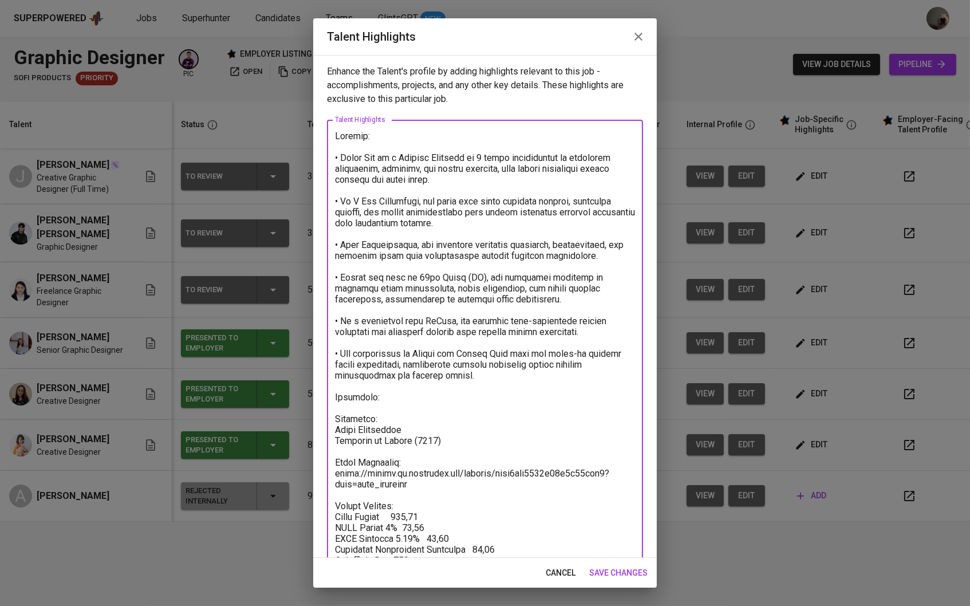
click at [436, 387] on textarea at bounding box center [485, 352] width 300 height 442
click at [422, 384] on textarea at bounding box center [485, 352] width 300 height 442
click at [403, 391] on textarea at bounding box center [485, 352] width 300 height 442
paste textarea "[URL][DOMAIN_NAME]"
type textarea "Loremip: • Dolor Sit am c Adipisc Elitsedd ei 8 tempo incididuntut la etdolorem…"
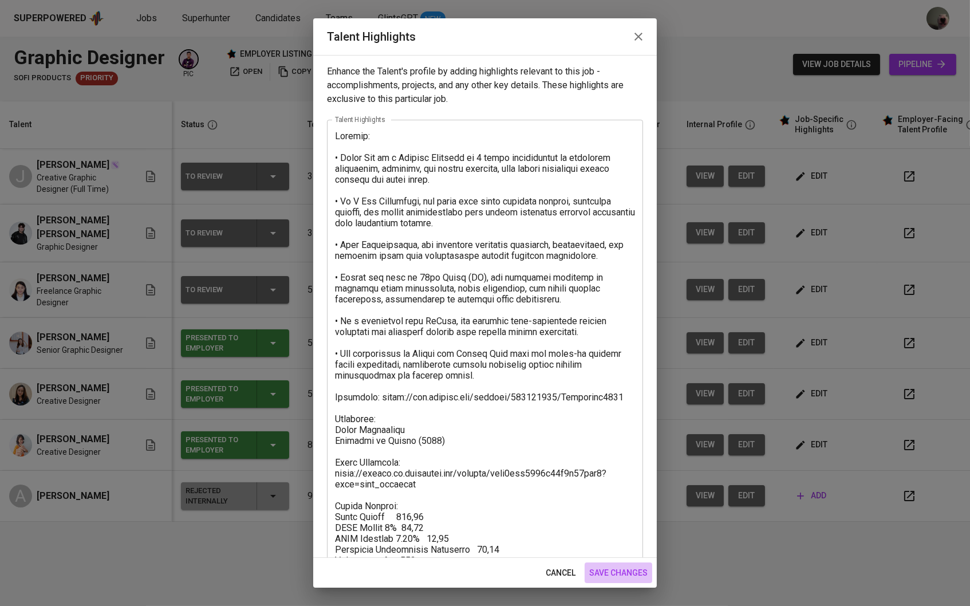
click at [619, 569] on span "save changes" at bounding box center [618, 573] width 58 height 14
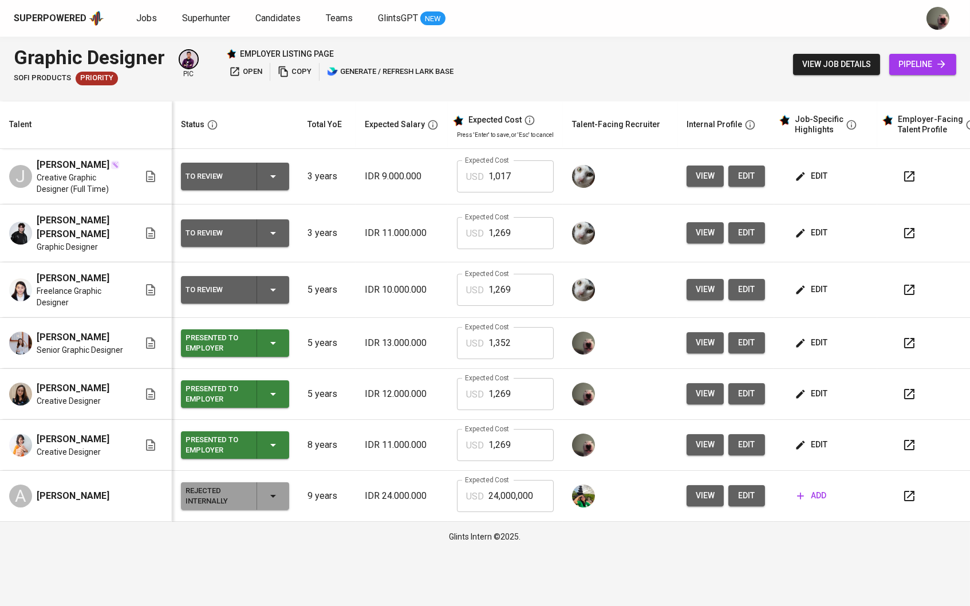
click at [843, 293] on td "edit" at bounding box center [825, 290] width 103 height 56
click at [806, 337] on icon "button" at bounding box center [800, 342] width 11 height 11
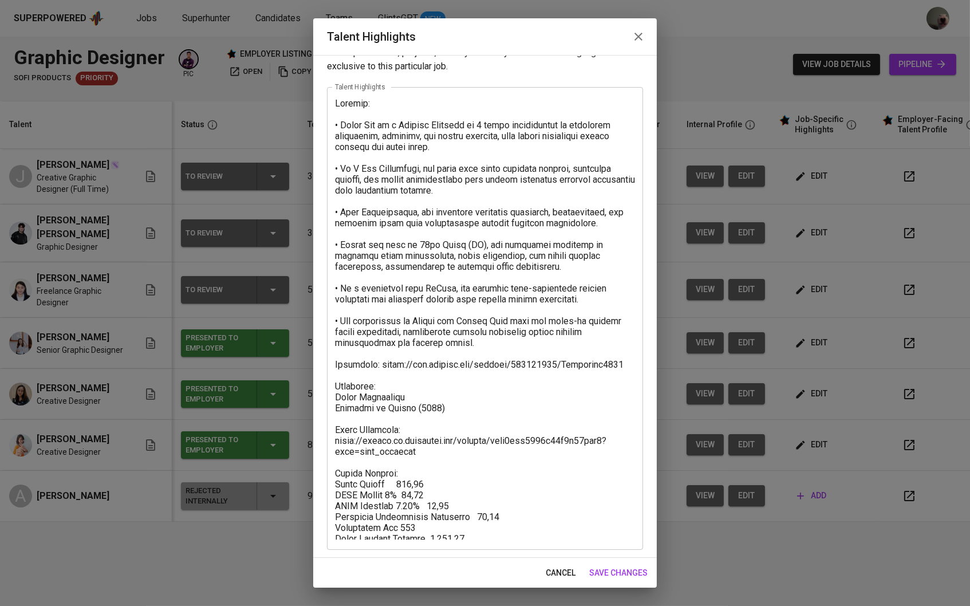
scroll to position [32, 0]
click at [559, 566] on span "cancel" at bounding box center [561, 573] width 30 height 14
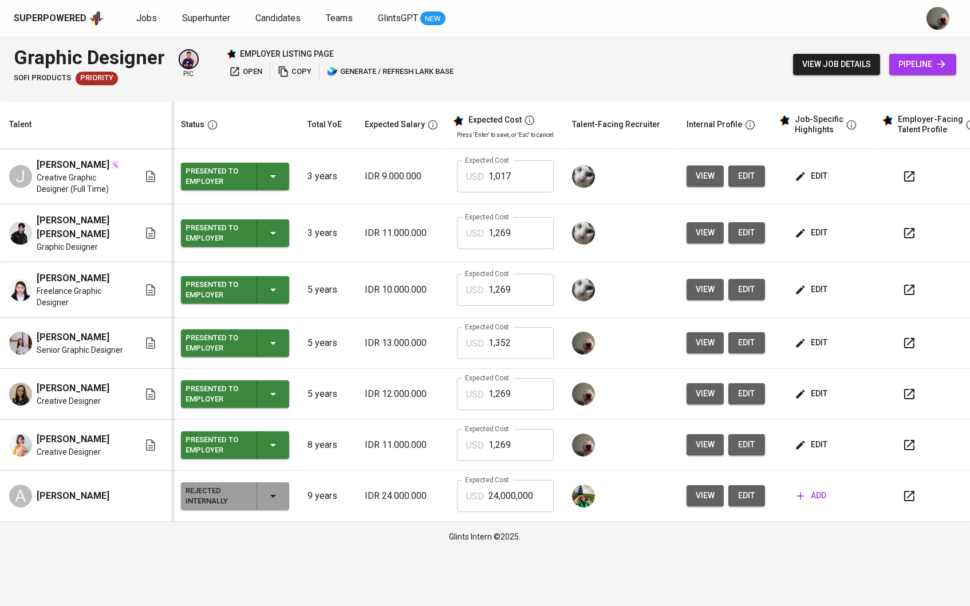
click at [902, 68] on span "pipeline" at bounding box center [923, 64] width 49 height 14
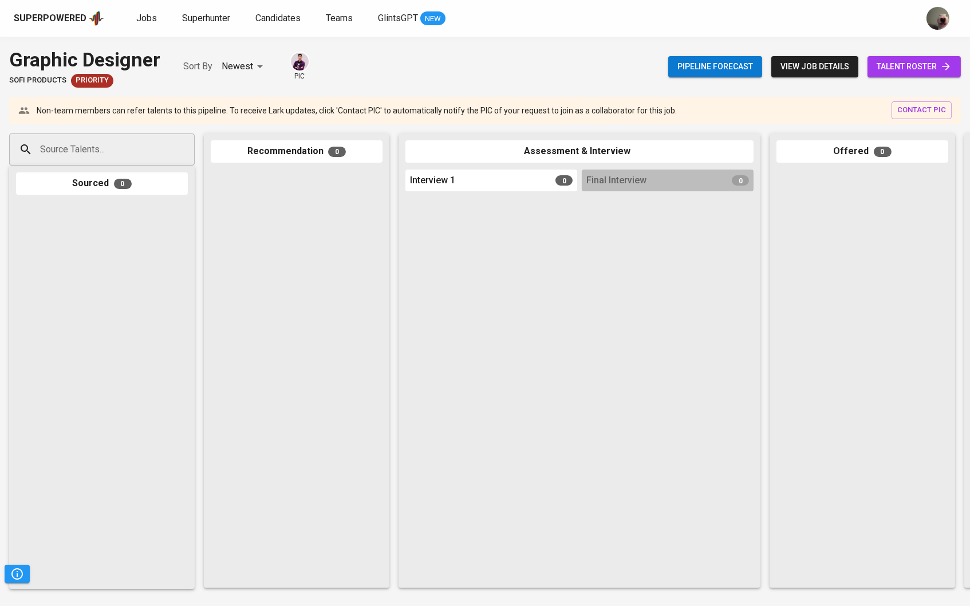
click at [918, 60] on span "talent roster" at bounding box center [914, 67] width 75 height 14
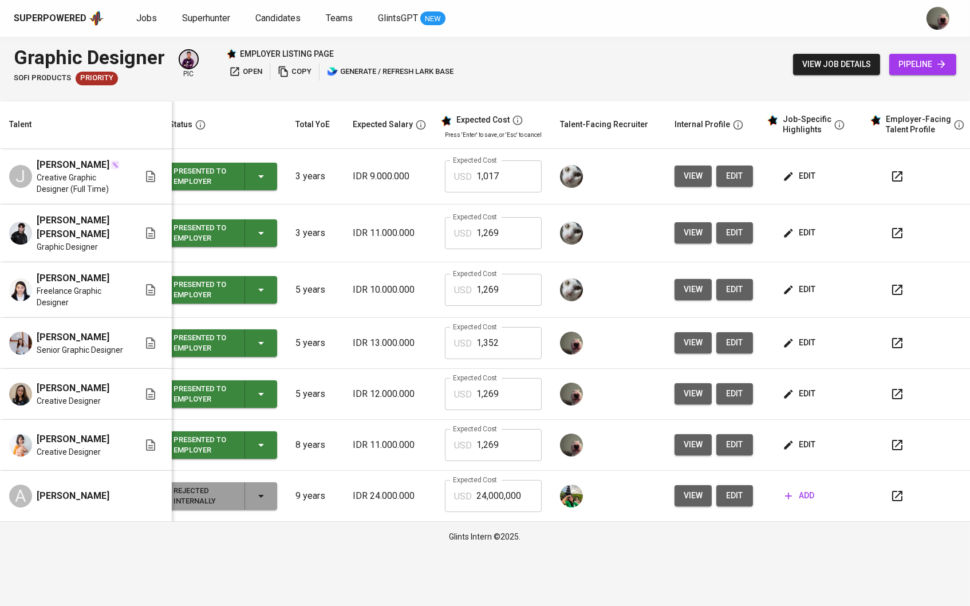
scroll to position [0, 11]
click at [905, 438] on icon "button" at bounding box center [898, 445] width 14 height 14
click at [801, 383] on button "edit" at bounding box center [801, 393] width 40 height 21
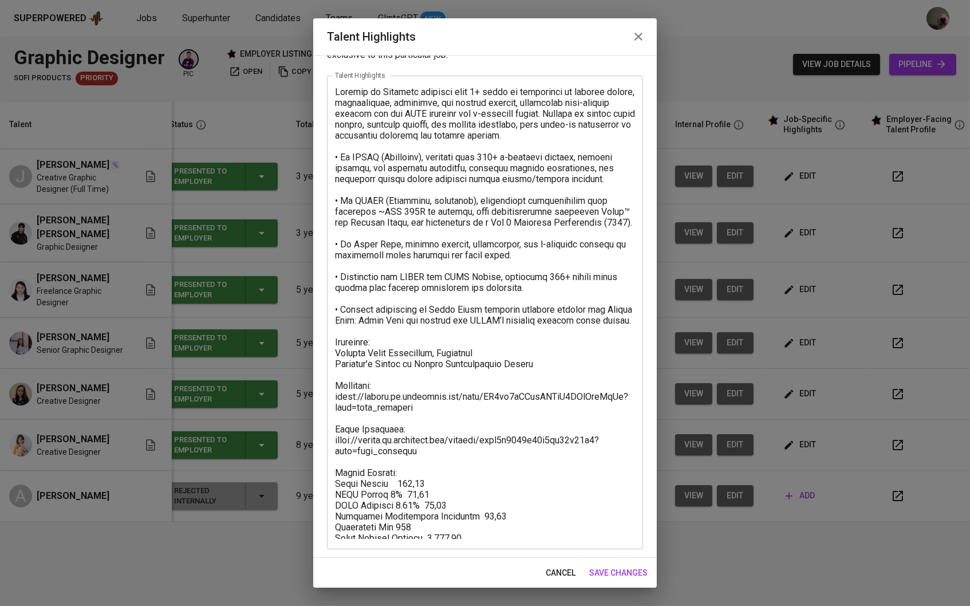
scroll to position [44, 0]
click at [551, 568] on span "cancel" at bounding box center [561, 573] width 30 height 14
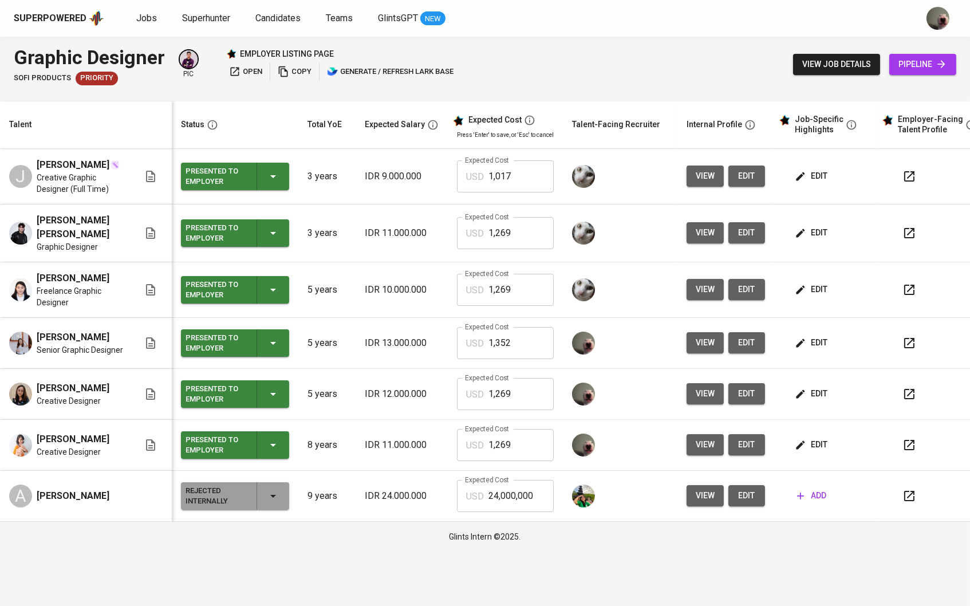
scroll to position [0, 0]
click at [198, 24] on link "Superhunter" at bounding box center [207, 18] width 50 height 14
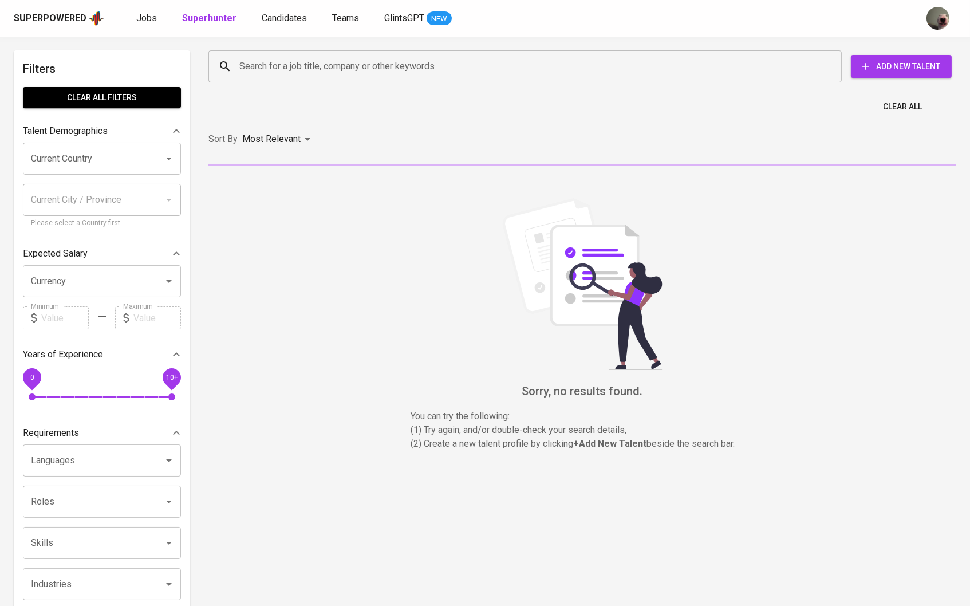
click at [250, 58] on input "Search for a job title, company or other keywords" at bounding box center [528, 67] width 583 height 22
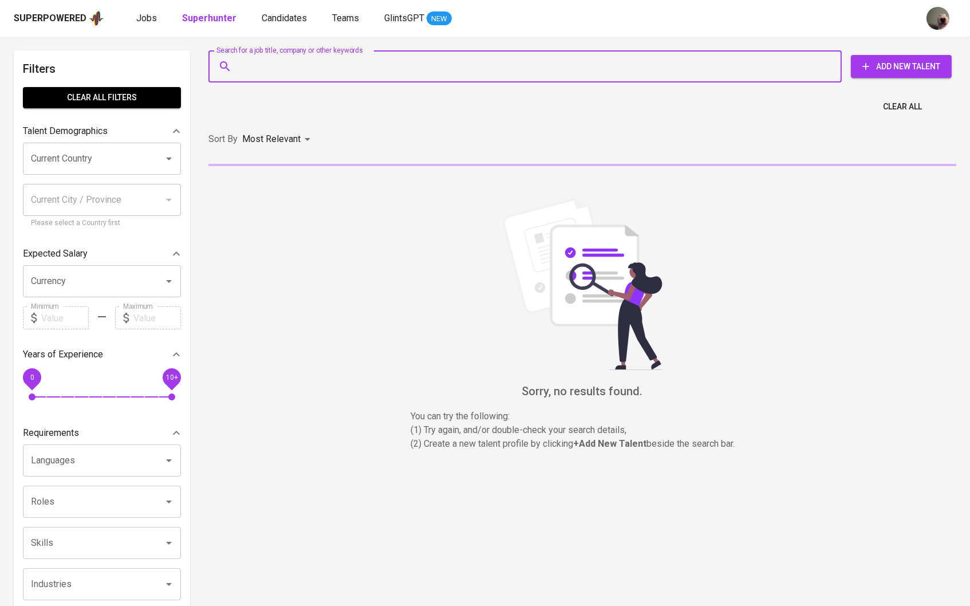
paste input "harryermawan@gmail.com"
type input "harryermawan@gmail.com"
